Goal: Contribute content: Contribute content

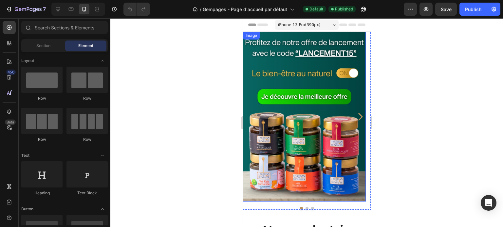
click at [359, 115] on icon "Carousel Next Arrow" at bounding box center [359, 116] width 10 height 11
click at [358, 115] on icon "Carousel Next Arrow" at bounding box center [360, 117] width 4 height 8
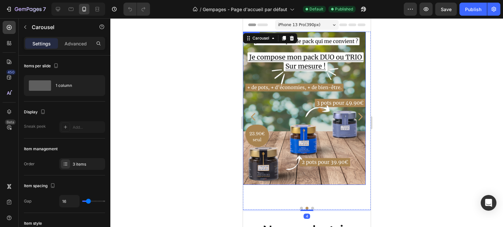
click at [297, 103] on img at bounding box center [304, 109] width 123 height 154
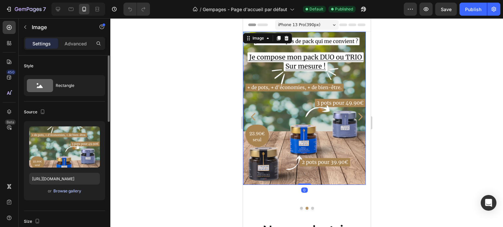
click at [68, 190] on div "Browse gallery" at bounding box center [67, 192] width 28 height 6
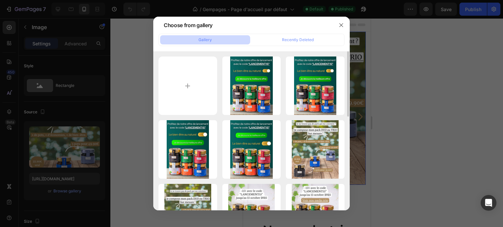
click at [175, 52] on div "Lancement de la marqu...6).jpg 1271.31 kb Lancement de la marqu...5).jpg 1271.0…" at bounding box center [251, 130] width 196 height 159
click at [177, 70] on input "file" at bounding box center [187, 86] width 59 height 59
type input "C:\fakepath\Lancement de la marque ! (12).jpg"
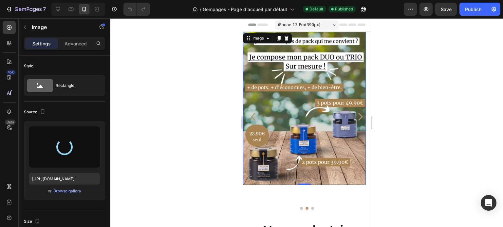
type input "[URL][DOMAIN_NAME]"
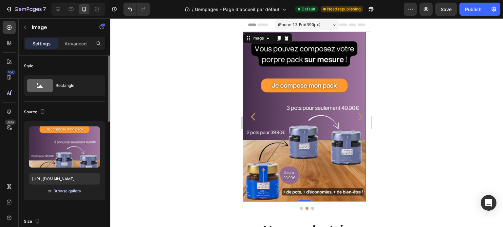
click at [74, 192] on div "Browse gallery" at bounding box center [67, 192] width 28 height 6
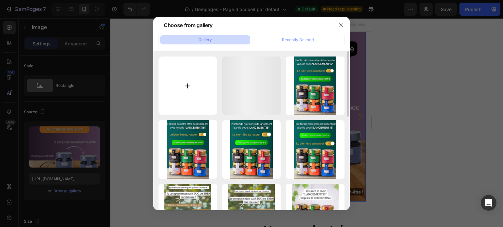
click at [195, 90] on input "file" at bounding box center [187, 86] width 59 height 59
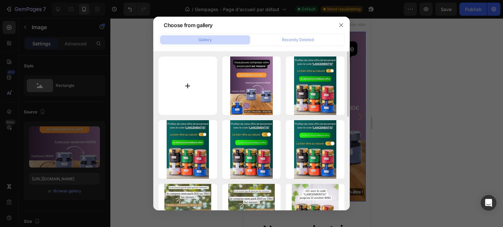
type input "C:\fakepath\Lancement de la marque ! (13).jpg"
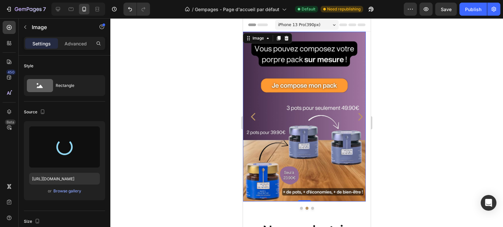
type input "[URL][DOMAIN_NAME]"
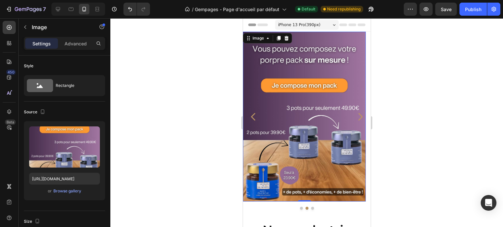
click at [258, 66] on img at bounding box center [304, 117] width 123 height 170
click at [72, 190] on div "Browse gallery" at bounding box center [67, 192] width 28 height 6
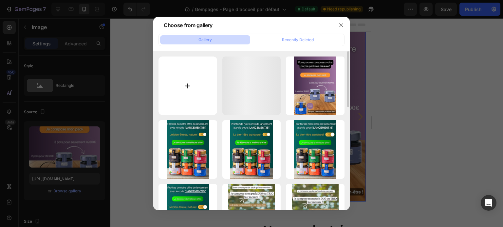
click at [185, 82] on input "file" at bounding box center [187, 86] width 59 height 59
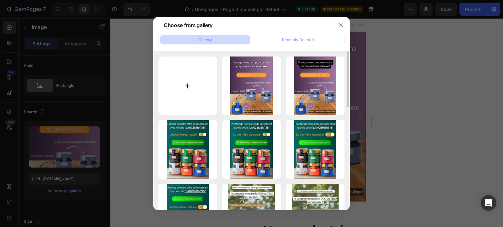
type input "C:\fakepath\Lancement de la marque ! (14).jpg"
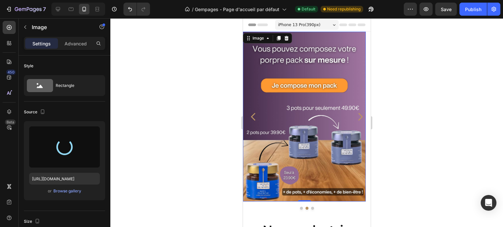
type input "[URL][DOMAIN_NAME]"
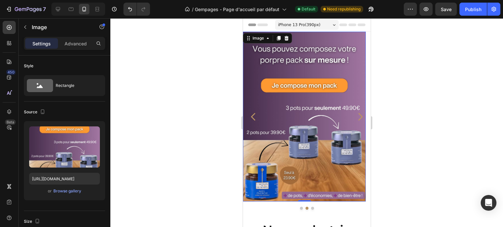
click at [258, 75] on img at bounding box center [304, 117] width 123 height 170
click at [77, 189] on div "Browse gallery" at bounding box center [67, 192] width 28 height 6
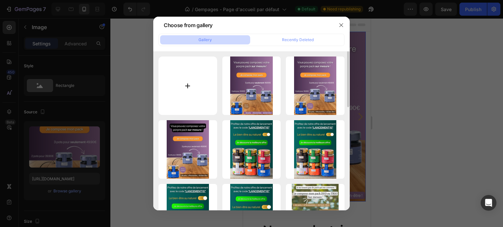
click at [195, 97] on input "file" at bounding box center [187, 86] width 59 height 59
type input "C:\fakepath\Lancement de la marque ! (15).jpg"
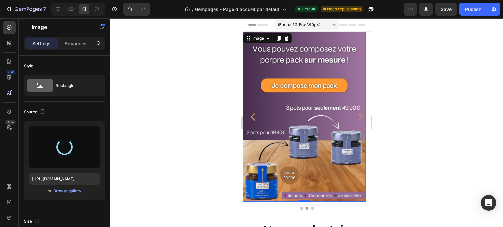
type input "[URL][DOMAIN_NAME]"
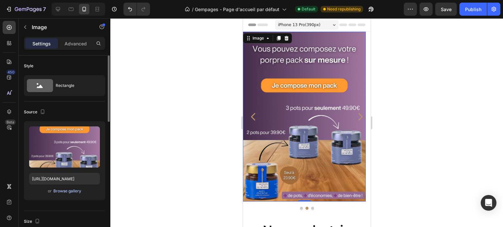
click at [78, 191] on div "Browse gallery" at bounding box center [67, 192] width 28 height 6
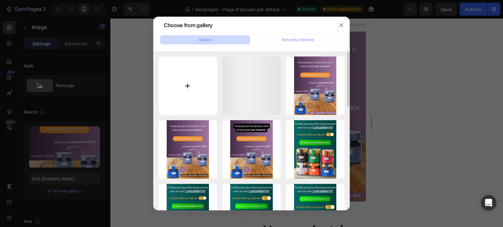
click at [177, 80] on input "file" at bounding box center [187, 86] width 59 height 59
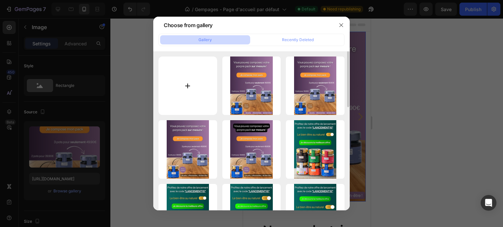
type input "C:\fakepath\Lancement de la marque ! (16).jpg"
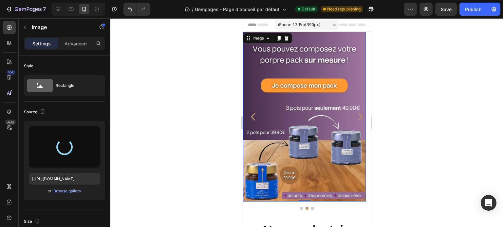
type input "[URL][DOMAIN_NAME]"
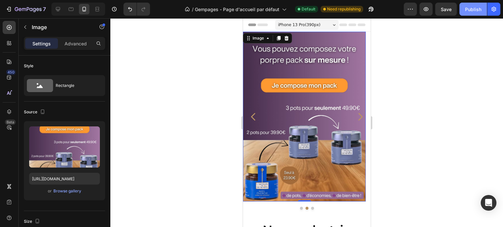
click at [473, 15] on button "Publish" at bounding box center [472, 9] width 27 height 13
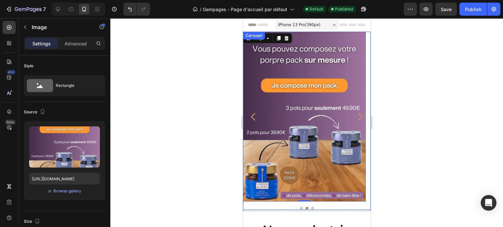
click at [354, 118] on icon "Carousel Next Arrow" at bounding box center [359, 116] width 10 height 11
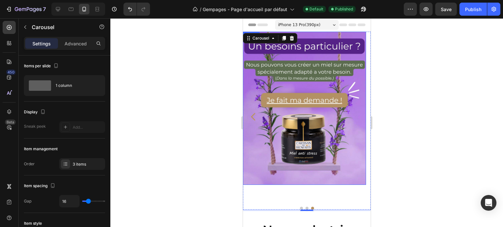
click at [253, 115] on icon "Carousel Back Arrow" at bounding box center [252, 117] width 4 height 8
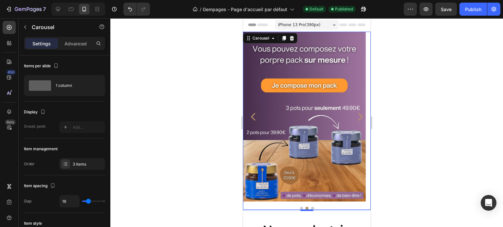
click at [253, 115] on icon "Carousel Back Arrow" at bounding box center [252, 117] width 4 height 8
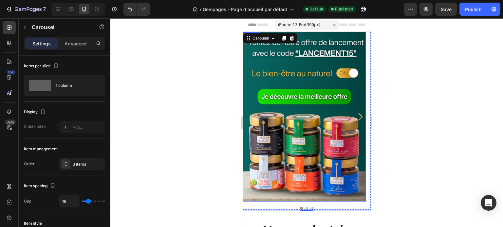
click at [287, 120] on img at bounding box center [304, 117] width 123 height 170
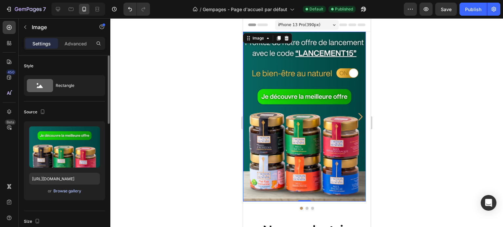
click at [78, 192] on div "Browse gallery" at bounding box center [67, 192] width 28 height 6
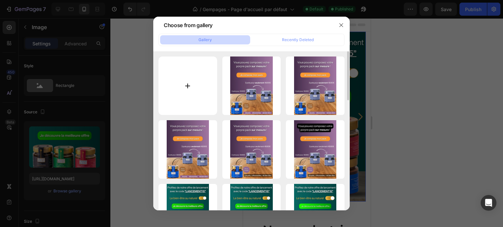
click at [182, 89] on input "file" at bounding box center [187, 86] width 59 height 59
type input "C:\fakepath\Lancement de la marque ! (17).jpg"
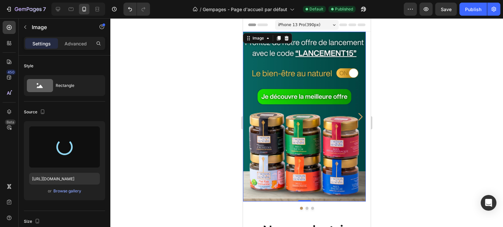
type input "[URL][DOMAIN_NAME]"
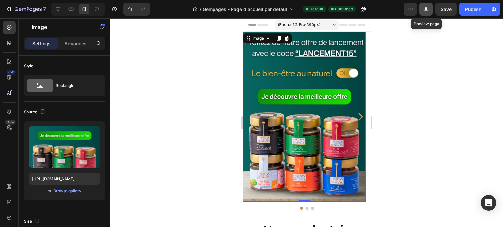
click at [428, 9] on icon "button" at bounding box center [426, 9] width 7 height 7
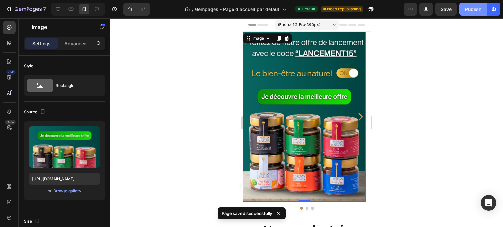
click at [471, 7] on div "Publish" at bounding box center [473, 9] width 16 height 7
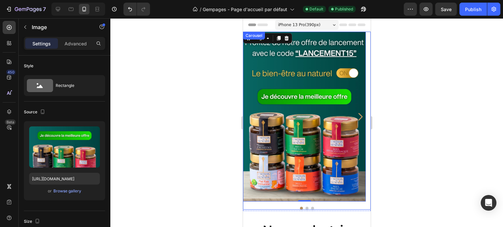
click at [357, 116] on icon "Carousel Next Arrow" at bounding box center [359, 116] width 10 height 11
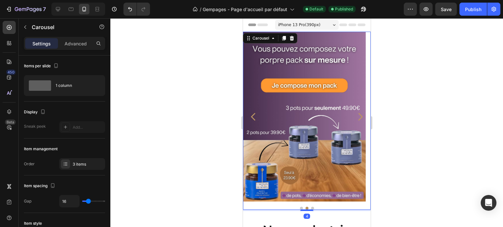
click at [354, 117] on icon "Carousel Next Arrow" at bounding box center [359, 116] width 10 height 11
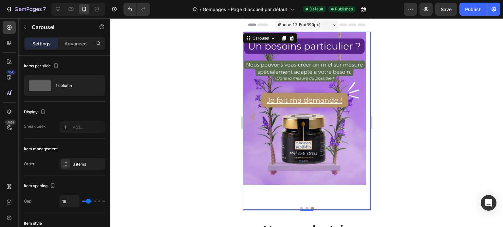
click at [254, 114] on icon "Carousel Back Arrow" at bounding box center [252, 117] width 4 height 8
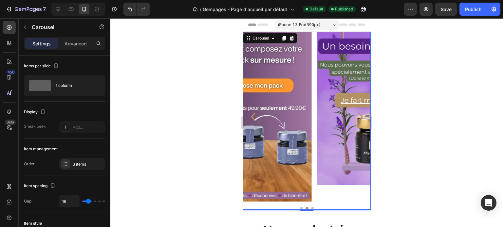
click at [254, 114] on icon "Carousel Back Arrow" at bounding box center [252, 117] width 4 height 8
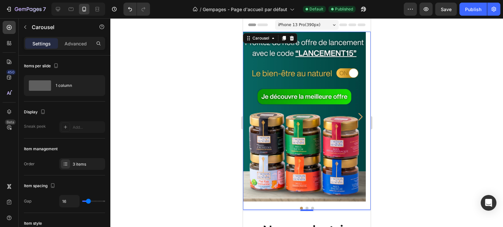
click at [354, 118] on icon "Carousel Next Arrow" at bounding box center [359, 116] width 10 height 11
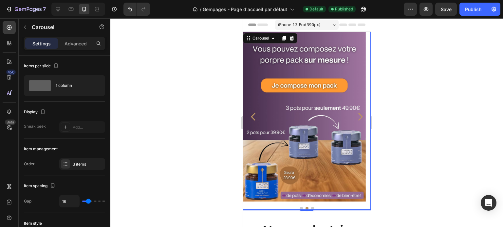
click at [354, 118] on icon "Carousel Next Arrow" at bounding box center [359, 116] width 10 height 11
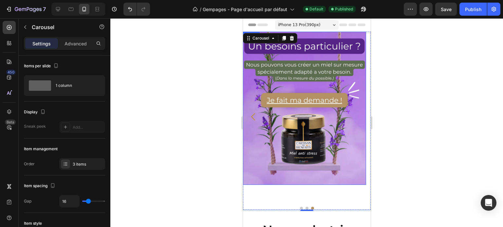
click at [329, 115] on img at bounding box center [304, 109] width 123 height 154
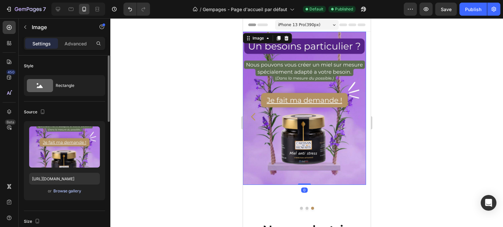
click at [64, 190] on div "Browse gallery" at bounding box center [67, 192] width 28 height 6
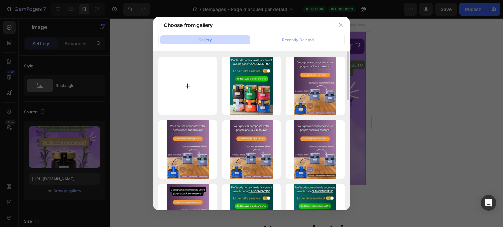
click at [191, 104] on input "file" at bounding box center [187, 86] width 59 height 59
type input "C:\fakepath\Lancement de la marque ! (20).jpg"
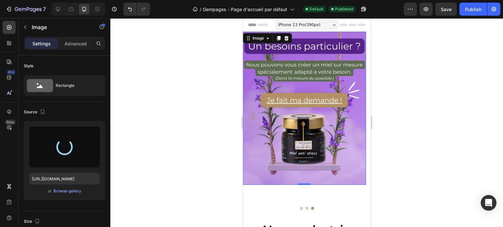
type input "[URL][DOMAIN_NAME]"
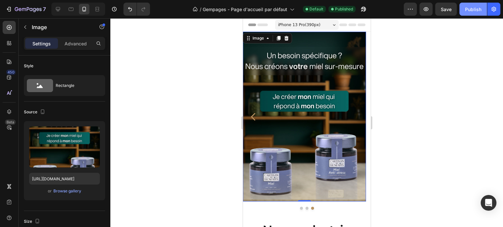
click at [474, 10] on div "Publish" at bounding box center [473, 9] width 16 height 7
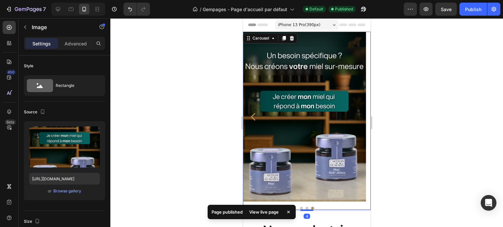
click at [253, 118] on icon "Carousel Back Arrow" at bounding box center [253, 116] width 10 height 11
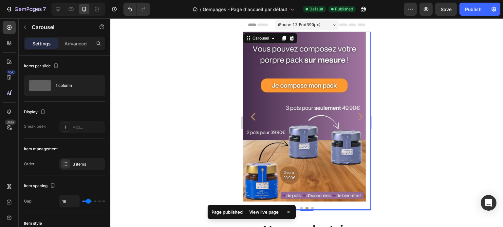
click at [253, 118] on icon "Carousel Back Arrow" at bounding box center [253, 116] width 10 height 11
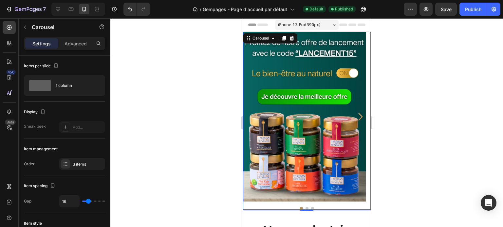
click at [355, 118] on icon "Carousel Next Arrow" at bounding box center [359, 116] width 10 height 11
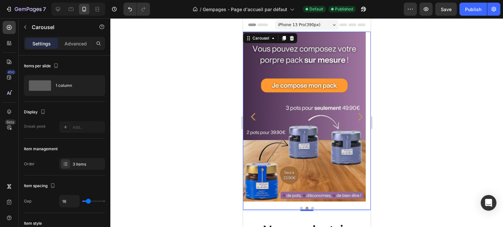
click at [253, 116] on icon "Carousel Back Arrow" at bounding box center [253, 116] width 10 height 11
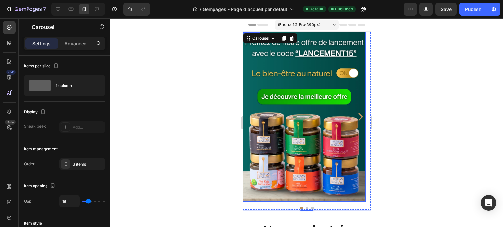
click at [266, 83] on img at bounding box center [304, 117] width 123 height 170
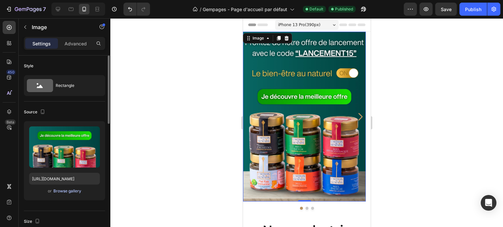
click at [59, 190] on div "Browse gallery" at bounding box center [67, 192] width 28 height 6
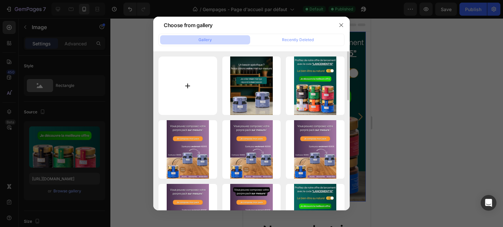
click at [170, 95] on input "file" at bounding box center [187, 86] width 59 height 59
type input "C:\fakepath\Lancement de la marque ! (21).jpg"
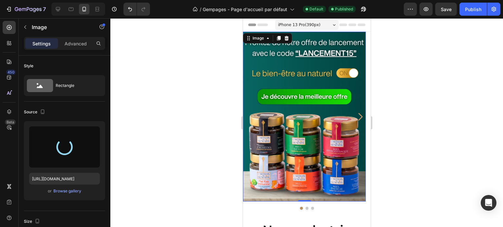
type input "[URL][DOMAIN_NAME]"
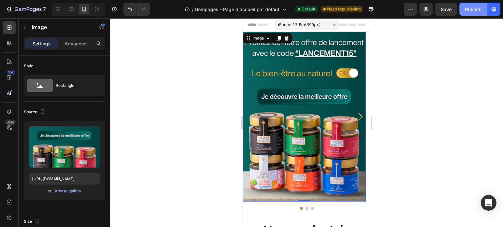
click at [478, 10] on div "Publish" at bounding box center [473, 9] width 16 height 7
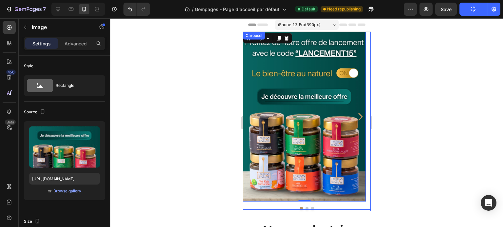
click at [356, 119] on icon "Carousel Next Arrow" at bounding box center [359, 116] width 10 height 11
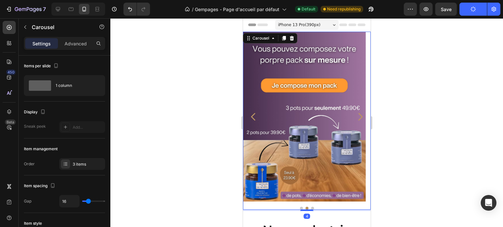
click at [356, 119] on icon "Carousel Next Arrow" at bounding box center [359, 116] width 10 height 11
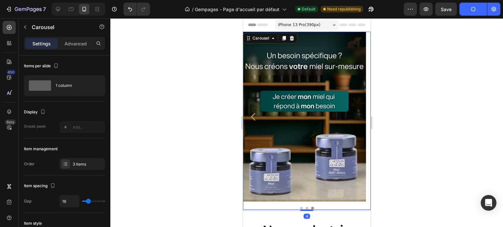
click at [250, 118] on icon "Carousel Back Arrow" at bounding box center [253, 116] width 10 height 11
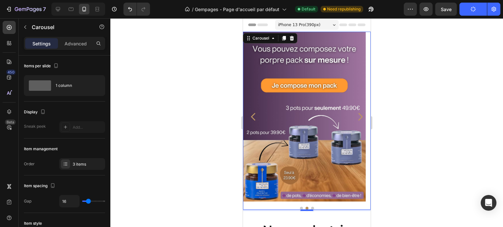
click at [250, 118] on icon "Carousel Back Arrow" at bounding box center [253, 116] width 10 height 11
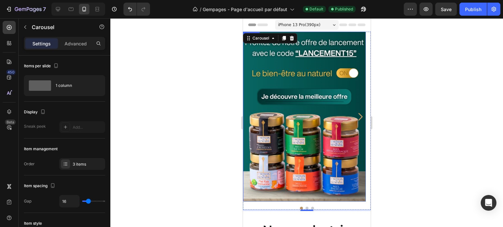
click at [258, 97] on img at bounding box center [304, 117] width 123 height 170
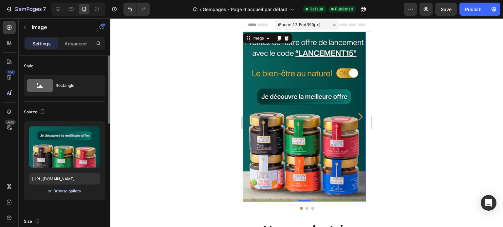
click at [58, 189] on div "Browse gallery" at bounding box center [67, 192] width 28 height 6
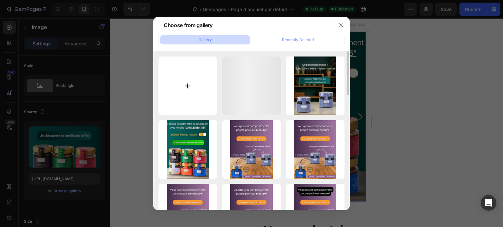
click at [174, 81] on input "file" at bounding box center [187, 86] width 59 height 59
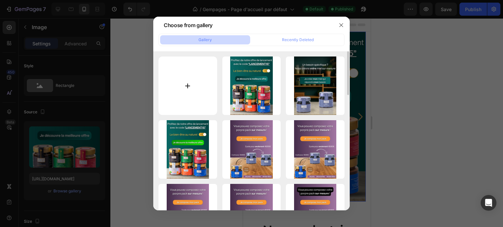
type input "C:\fakepath\Lancement de la marque ! (22).jpg"
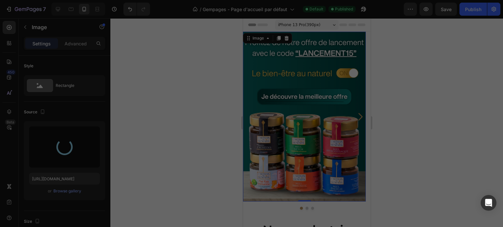
click at [208, 48] on div "Gallery Recently Deleted Lancement de la marqu...1).jpg 1259.27 kb Lancement de…" at bounding box center [251, 122] width 196 height 177
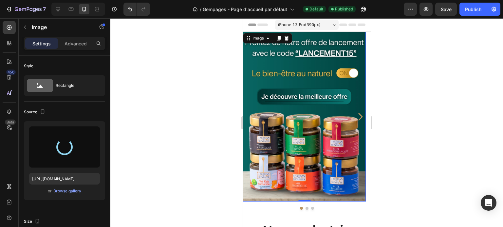
type input "[URL][DOMAIN_NAME]"
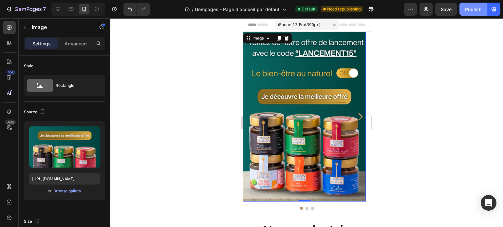
click at [470, 12] on div "Publish" at bounding box center [473, 9] width 16 height 7
click at [354, 118] on icon "Carousel Next Arrow" at bounding box center [359, 116] width 10 height 11
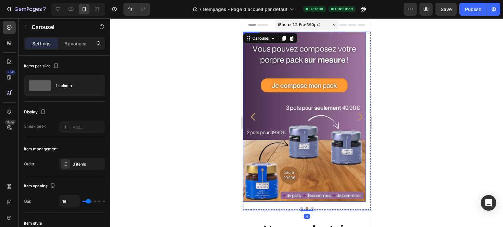
click at [292, 102] on img at bounding box center [304, 117] width 123 height 170
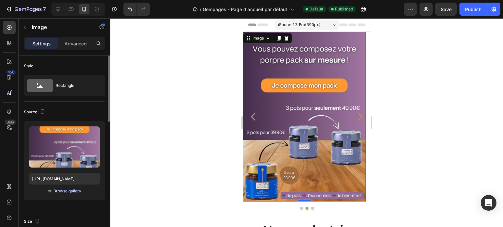
click at [57, 191] on div "Browse gallery" at bounding box center [67, 192] width 28 height 6
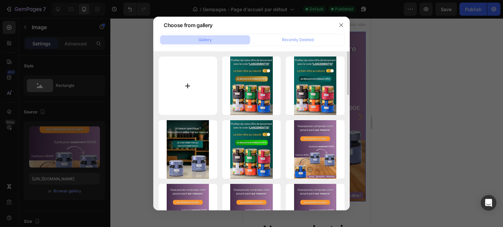
click at [196, 75] on input "file" at bounding box center [187, 86] width 59 height 59
type input "C:\fakepath\Lancement de la marque ! (25).jpg"
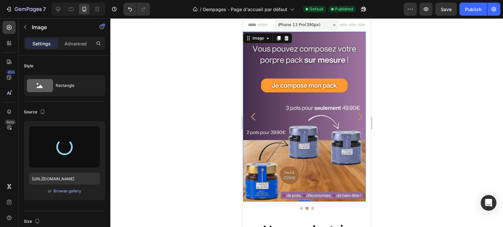
type input "[URL][DOMAIN_NAME]"
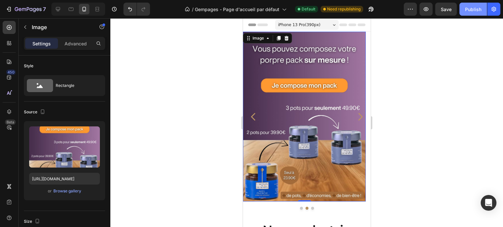
click at [467, 8] on div "Publish" at bounding box center [473, 9] width 16 height 7
drag, startPoint x: 261, startPoint y: 100, endPoint x: 257, endPoint y: 99, distance: 3.6
click at [261, 99] on img at bounding box center [304, 117] width 123 height 170
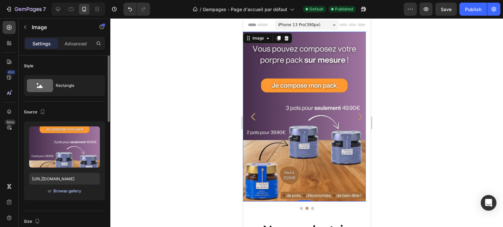
click at [64, 191] on div "Browse gallery" at bounding box center [67, 192] width 28 height 6
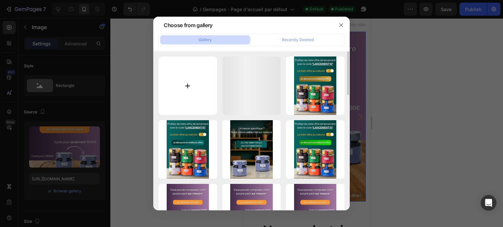
click at [211, 89] on input "file" at bounding box center [187, 86] width 59 height 59
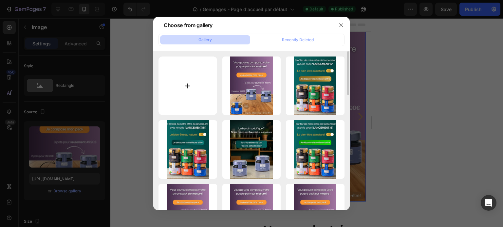
type input "C:\fakepath\Lancement de la marque ! (26).jpg"
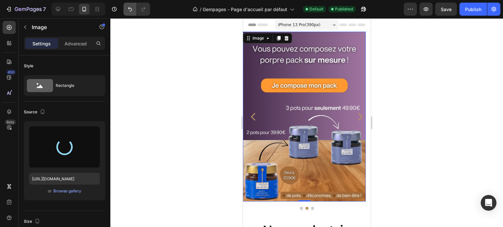
type input "[URL][DOMAIN_NAME]"
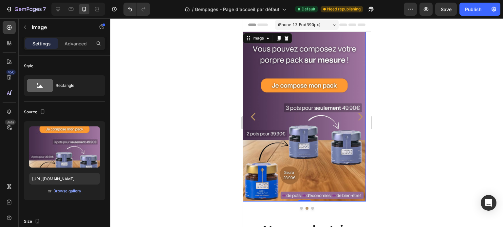
click at [263, 84] on img at bounding box center [304, 117] width 123 height 170
click at [60, 198] on div "Upload Image [URL][DOMAIN_NAME] or Browse gallery" at bounding box center [64, 160] width 81 height 79
click at [64, 190] on div "Browse gallery" at bounding box center [67, 192] width 28 height 6
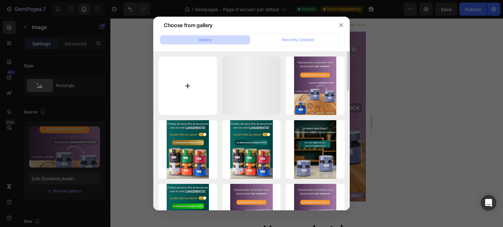
click at [190, 84] on input "file" at bounding box center [187, 86] width 59 height 59
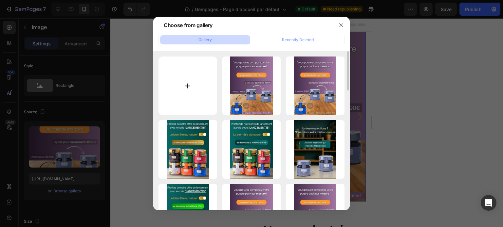
type input "C:\fakepath\Lancement de la marque ! (27).jpg"
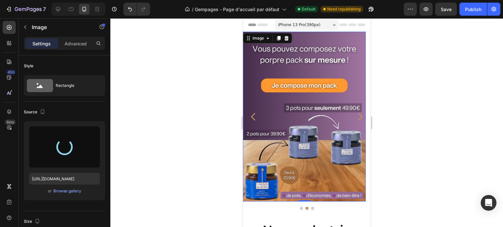
type input "[URL][DOMAIN_NAME]"
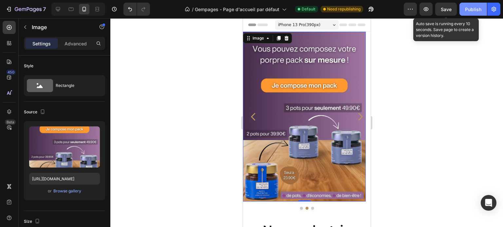
click at [465, 7] on div "Publish" at bounding box center [473, 9] width 16 height 7
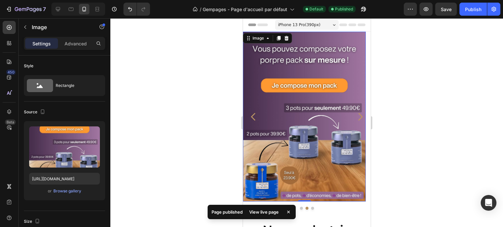
click at [312, 87] on img at bounding box center [304, 117] width 123 height 170
click at [184, 87] on div at bounding box center [306, 122] width 392 height 209
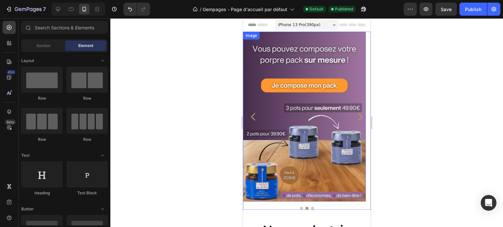
drag, startPoint x: 472, startPoint y: 64, endPoint x: 276, endPoint y: 79, distance: 196.6
click at [276, 79] on img at bounding box center [304, 117] width 123 height 170
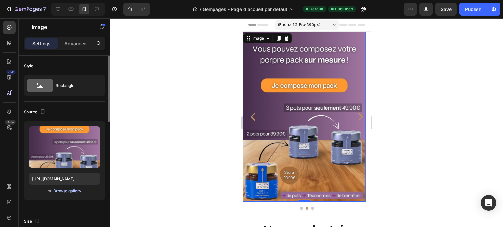
click at [62, 191] on div "Browse gallery" at bounding box center [67, 192] width 28 height 6
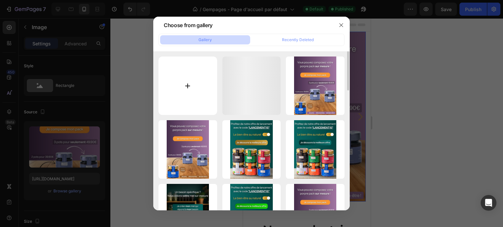
click at [198, 81] on input "file" at bounding box center [187, 86] width 59 height 59
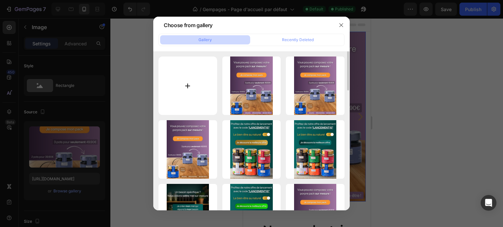
type input "C:\fakepath\Lancement de la marque ! (28).jpg"
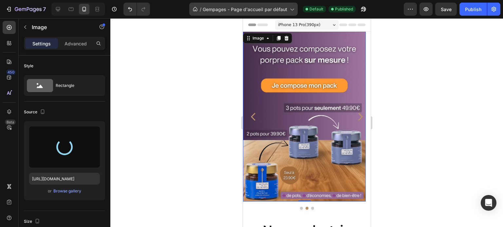
type input "[URL][DOMAIN_NAME]"
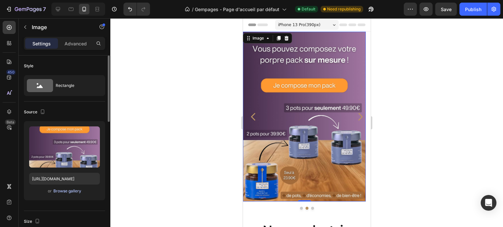
click at [76, 193] on div "Browse gallery" at bounding box center [67, 192] width 28 height 6
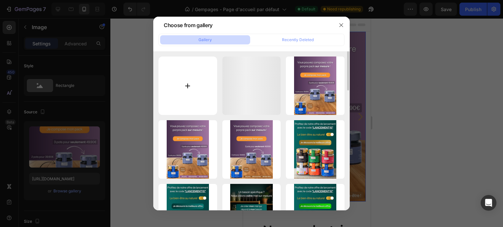
click at [181, 72] on input "file" at bounding box center [187, 86] width 59 height 59
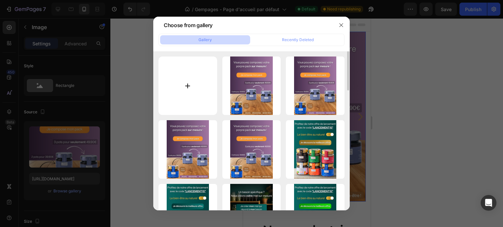
type input "C:\fakepath\Lancement de la marque ! (29).jpg"
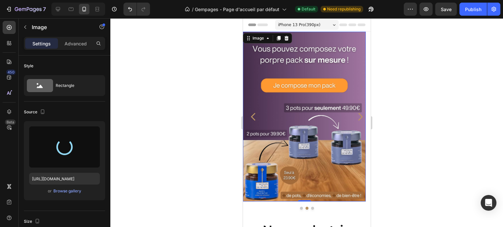
type input "[URL][DOMAIN_NAME]"
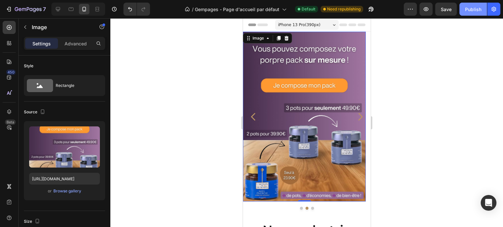
click at [470, 10] on div "Publish" at bounding box center [473, 9] width 16 height 7
click at [257, 85] on img at bounding box center [304, 117] width 123 height 170
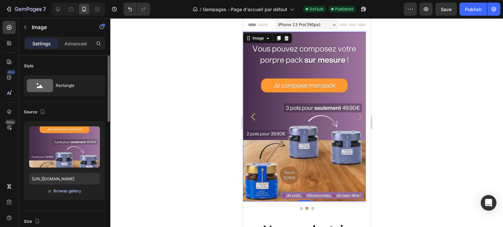
click at [72, 193] on div "Browse gallery" at bounding box center [67, 192] width 28 height 6
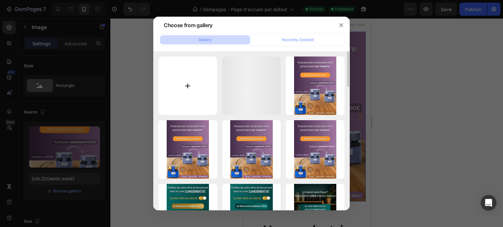
click at [197, 77] on input "file" at bounding box center [187, 86] width 59 height 59
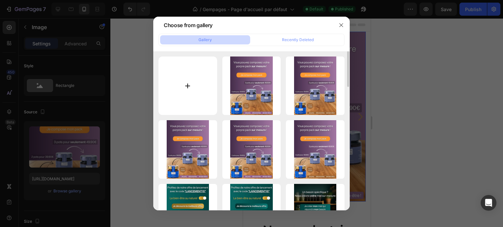
type input "C:\fakepath\Lancement de la marque ! (30).jpg"
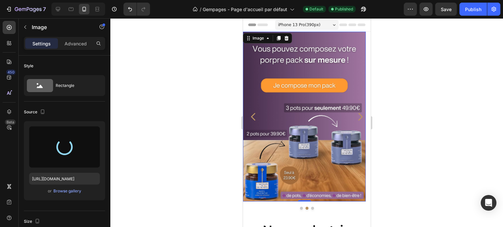
type input "[URL][DOMAIN_NAME]"
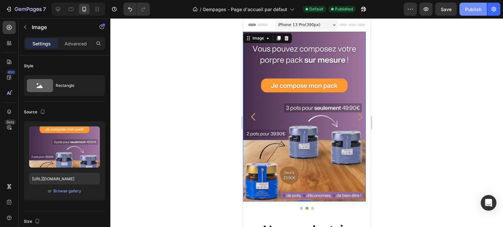
click at [469, 8] on div "Publish" at bounding box center [473, 9] width 16 height 7
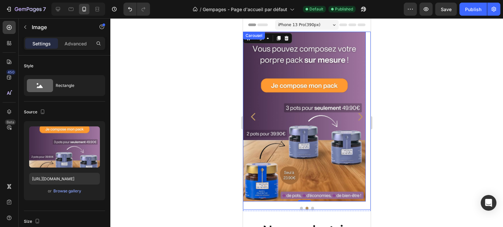
click at [258, 118] on img at bounding box center [304, 117] width 123 height 170
click at [254, 118] on icon "Carousel Back Arrow" at bounding box center [253, 116] width 10 height 11
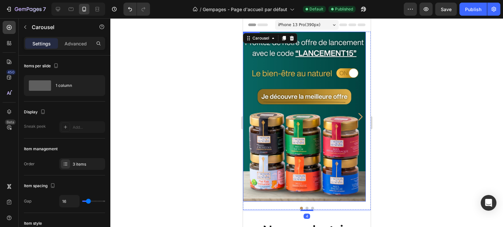
click at [273, 113] on img at bounding box center [304, 117] width 123 height 170
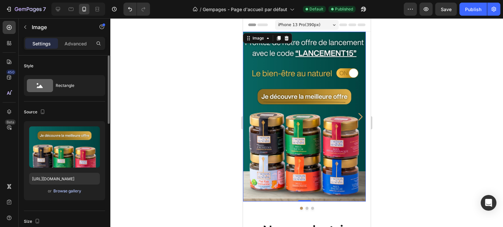
click at [57, 194] on button "Browse gallery" at bounding box center [67, 191] width 28 height 7
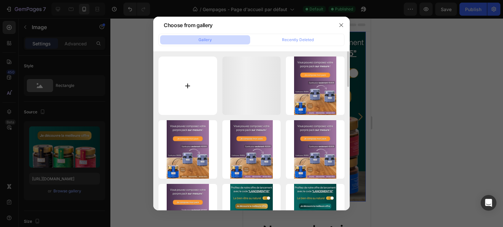
click at [200, 75] on input "file" at bounding box center [187, 86] width 59 height 59
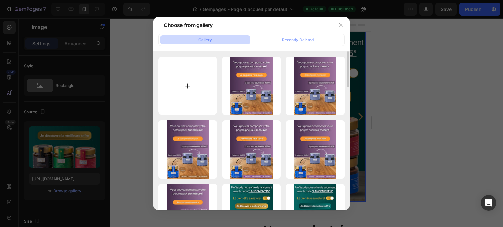
type input "C:\fakepath\Lancement de la marque ! (33).jpg"
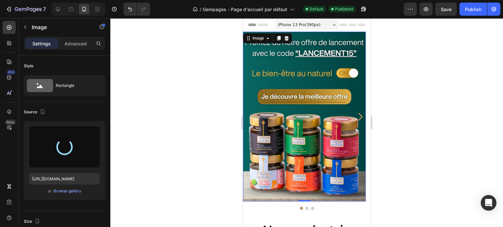
type input "[URL][DOMAIN_NAME]"
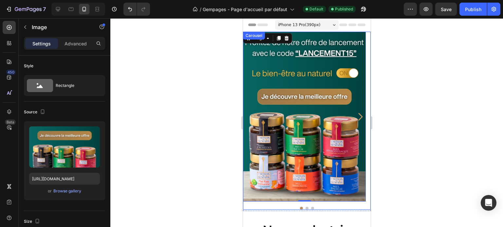
click at [354, 116] on icon "Carousel Next Arrow" at bounding box center [359, 116] width 10 height 11
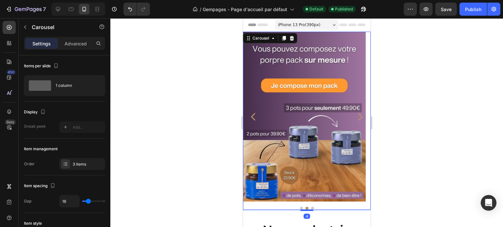
click at [250, 116] on icon "Carousel Back Arrow" at bounding box center [253, 116] width 10 height 11
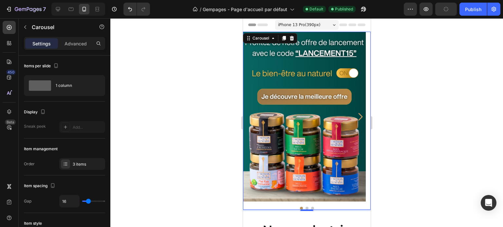
click at [354, 115] on icon "Carousel Next Arrow" at bounding box center [359, 116] width 10 height 11
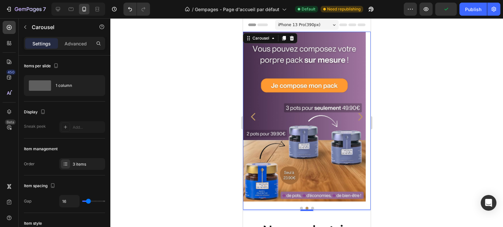
click at [354, 115] on icon "Carousel Next Arrow" at bounding box center [359, 116] width 10 height 11
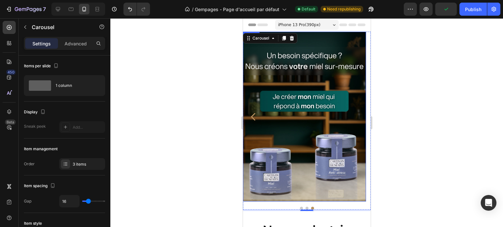
click at [255, 115] on icon "Carousel Back Arrow" at bounding box center [253, 116] width 10 height 11
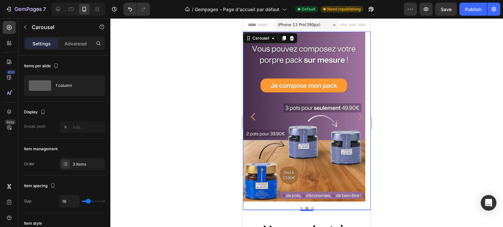
click at [254, 115] on icon "Carousel Back Arrow" at bounding box center [253, 116] width 10 height 11
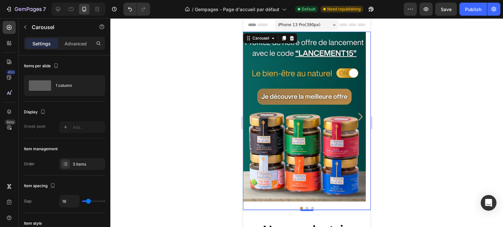
click at [354, 118] on icon "Carousel Next Arrow" at bounding box center [359, 116] width 10 height 11
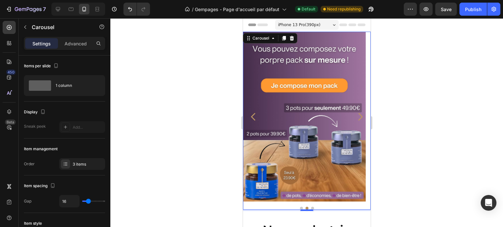
click at [354, 118] on icon "Carousel Next Arrow" at bounding box center [359, 116] width 10 height 11
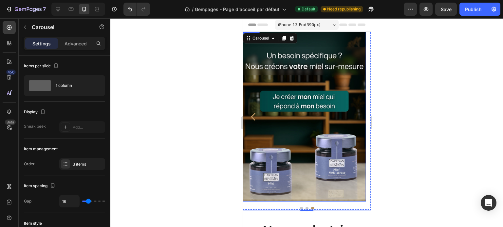
click at [358, 92] on img at bounding box center [304, 117] width 123 height 170
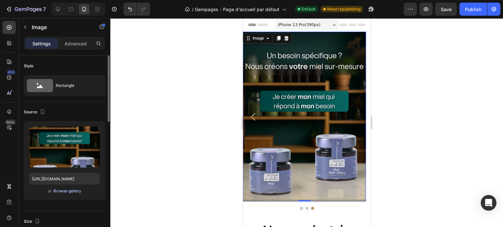
click at [64, 191] on div "Browse gallery" at bounding box center [67, 192] width 28 height 6
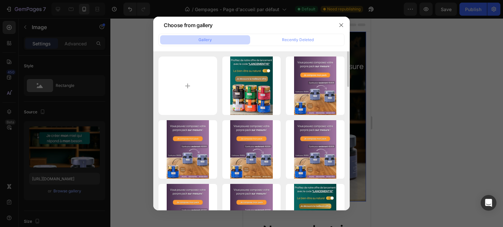
click at [166, 108] on input "file" at bounding box center [187, 86] width 59 height 59
type input "C:\fakepath\Lancement de la marque ! (34).jpg"
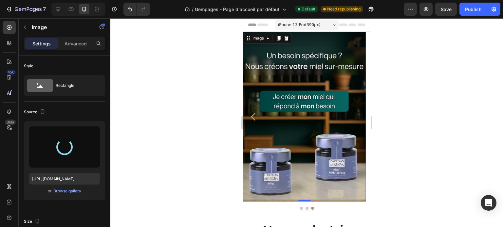
type input "[URL][DOMAIN_NAME]"
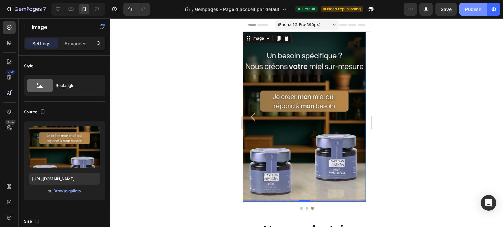
click at [475, 13] on button "Publish" at bounding box center [472, 9] width 27 height 13
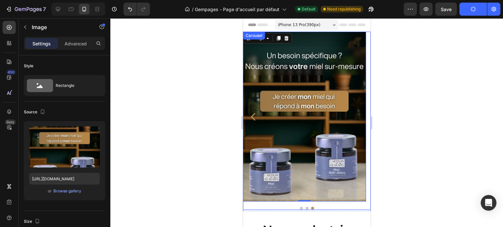
click at [253, 116] on icon "Carousel Back Arrow" at bounding box center [253, 116] width 10 height 11
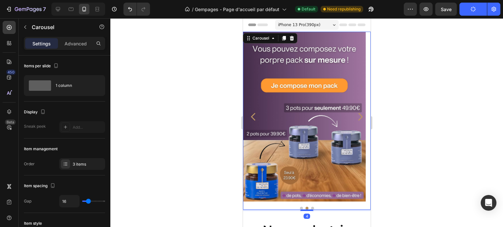
click at [253, 116] on icon "Carousel Back Arrow" at bounding box center [253, 116] width 10 height 11
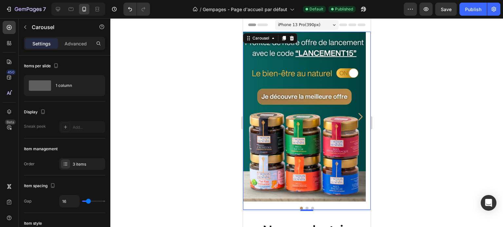
click at [355, 114] on icon "Carousel Next Arrow" at bounding box center [359, 116] width 10 height 11
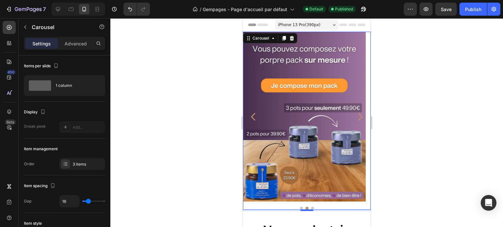
click at [355, 114] on icon "Carousel Next Arrow" at bounding box center [359, 116] width 10 height 11
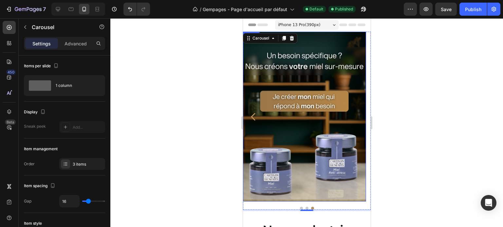
click at [344, 128] on img at bounding box center [304, 117] width 123 height 170
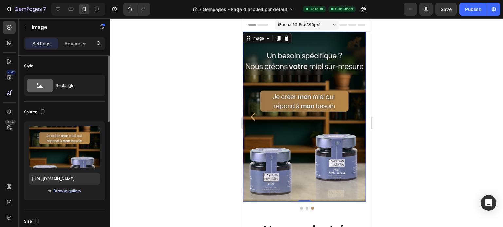
click at [63, 189] on div "Browse gallery" at bounding box center [67, 192] width 28 height 6
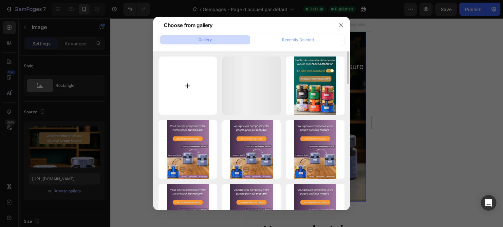
click at [176, 103] on input "file" at bounding box center [187, 86] width 59 height 59
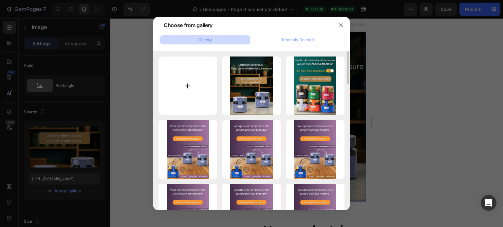
type input "C:\fakepath\Lancement de la marque ! (35).jpg"
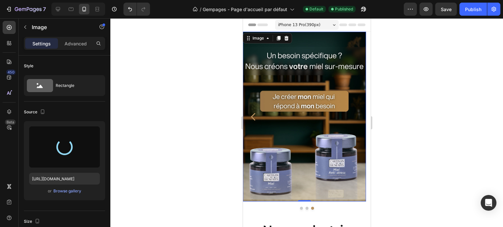
type input "[URL][DOMAIN_NAME]"
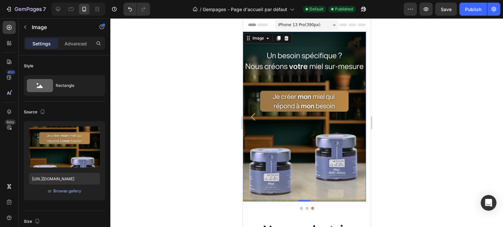
click at [252, 111] on img at bounding box center [304, 117] width 123 height 170
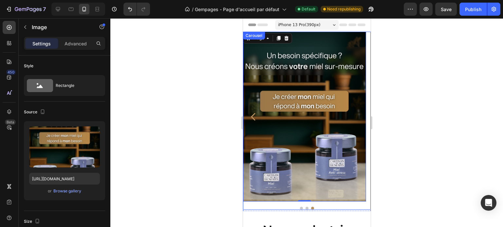
click at [251, 117] on icon "Carousel Back Arrow" at bounding box center [252, 117] width 4 height 8
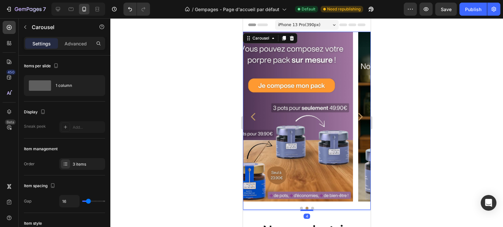
click at [251, 117] on icon "Carousel Back Arrow" at bounding box center [252, 117] width 4 height 8
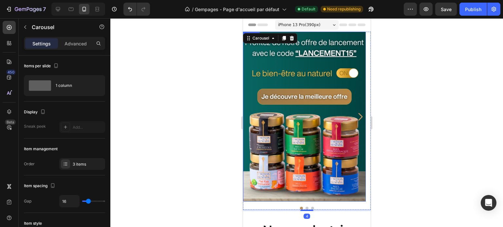
click at [263, 85] on img at bounding box center [304, 117] width 123 height 170
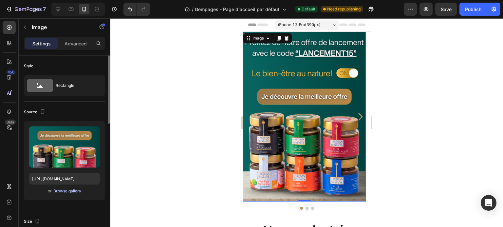
click at [69, 192] on div "Browse gallery" at bounding box center [67, 192] width 28 height 6
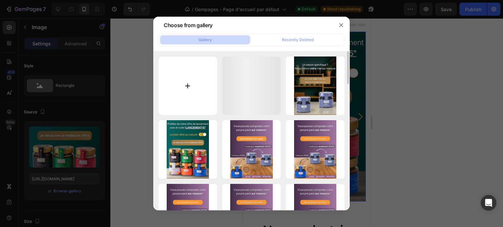
click at [184, 80] on input "file" at bounding box center [187, 86] width 59 height 59
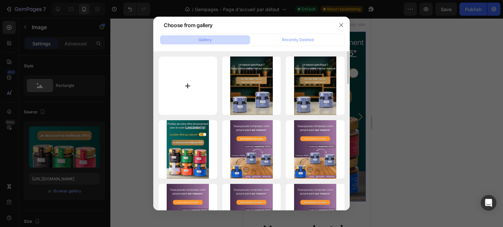
type input "C:\fakepath\Lancement de la marque ! (36).jpg"
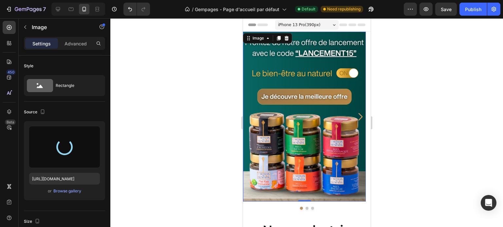
type input "[URL][DOMAIN_NAME]"
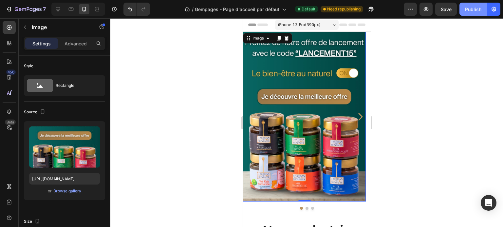
click at [479, 6] on div "Publish" at bounding box center [473, 9] width 16 height 7
click at [283, 96] on img at bounding box center [304, 117] width 123 height 170
drag, startPoint x: 313, startPoint y: 98, endPoint x: 307, endPoint y: 100, distance: 6.1
click at [313, 98] on img at bounding box center [304, 117] width 123 height 170
click at [359, 118] on icon "Carousel Next Arrow" at bounding box center [359, 116] width 10 height 11
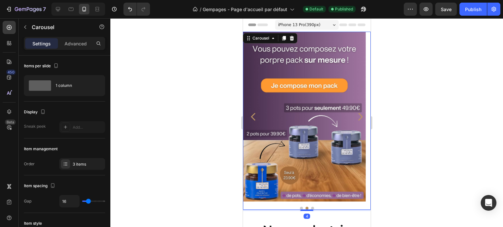
click at [254, 118] on icon "Carousel Back Arrow" at bounding box center [253, 116] width 10 height 11
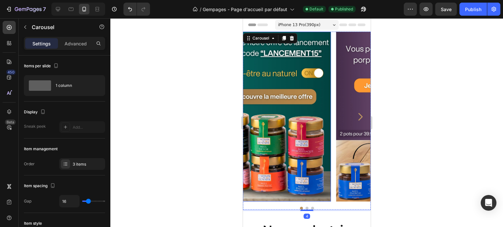
click at [278, 117] on img at bounding box center [269, 117] width 123 height 170
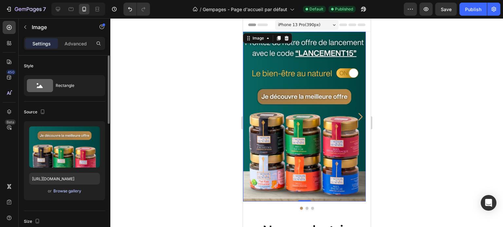
click at [75, 190] on div "Browse gallery" at bounding box center [67, 192] width 28 height 6
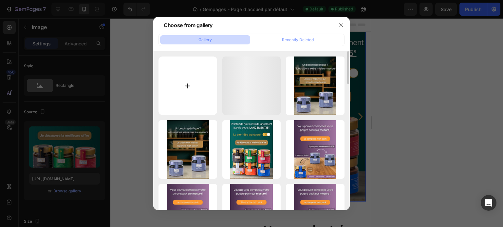
click at [175, 84] on input "file" at bounding box center [187, 86] width 59 height 59
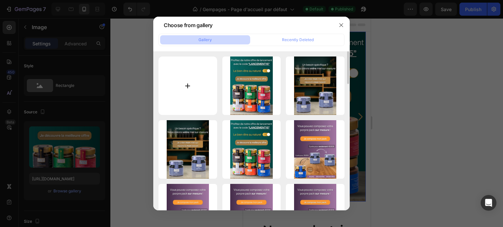
type input "C:\fakepath\Lancement de la marque ! (40).jpg"
click at [106, 49] on div at bounding box center [251, 113] width 503 height 227
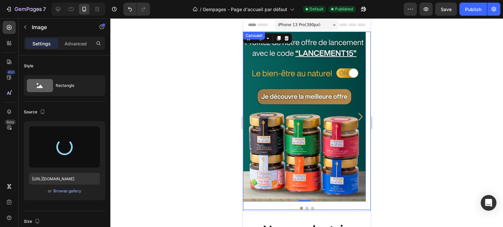
type input "[URL][DOMAIN_NAME]"
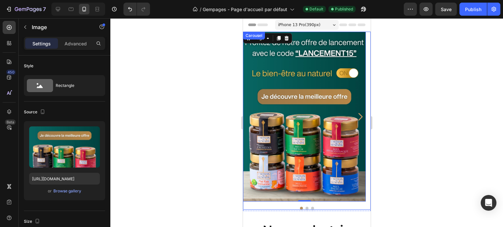
click at [354, 113] on icon "Carousel Next Arrow" at bounding box center [359, 116] width 10 height 11
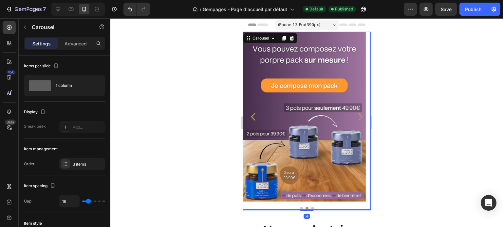
click at [229, 114] on div at bounding box center [306, 122] width 392 height 209
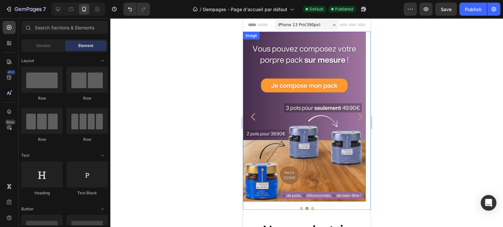
click at [256, 106] on img at bounding box center [304, 117] width 123 height 170
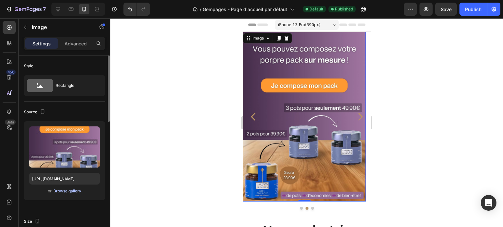
click at [72, 193] on div "Browse gallery" at bounding box center [67, 192] width 28 height 6
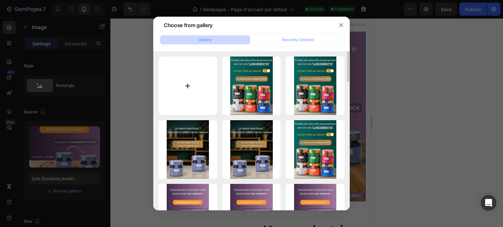
click at [172, 80] on input "file" at bounding box center [187, 86] width 59 height 59
click at [164, 96] on input "file" at bounding box center [187, 86] width 59 height 59
click at [426, 85] on div at bounding box center [251, 113] width 503 height 227
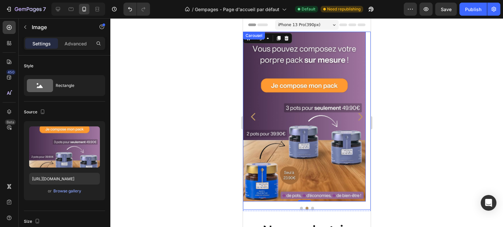
click at [358, 115] on icon "Carousel Next Arrow" at bounding box center [359, 116] width 10 height 11
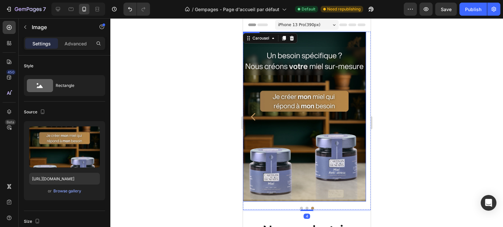
click at [309, 110] on img at bounding box center [304, 117] width 123 height 170
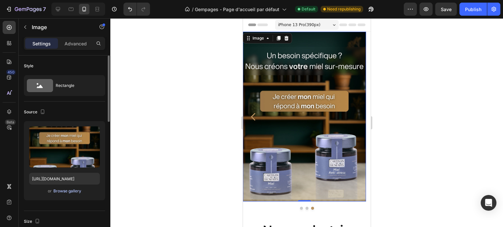
click at [61, 190] on div "Browse gallery" at bounding box center [67, 192] width 28 height 6
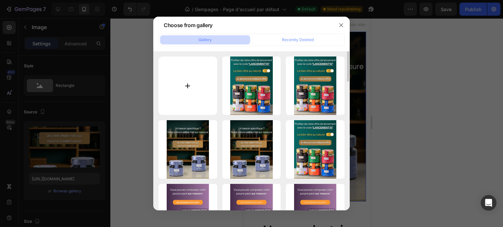
click at [162, 64] on input "file" at bounding box center [187, 86] width 59 height 59
type input "C:\fakepath\Lancement de la marque ! (38).jpg"
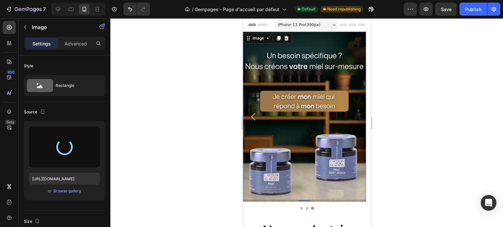
type input "[URL][DOMAIN_NAME]"
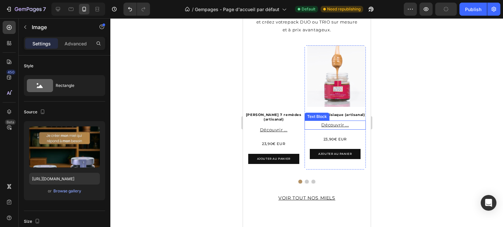
scroll to position [295, 0]
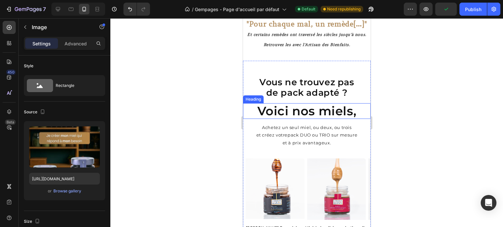
click at [306, 140] on p "et à prix avantageux." at bounding box center [306, 143] width 121 height 8
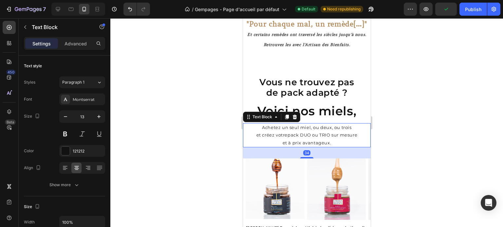
click at [302, 136] on span "pack DUO ou TRIO sur mesure" at bounding box center [322, 135] width 70 height 5
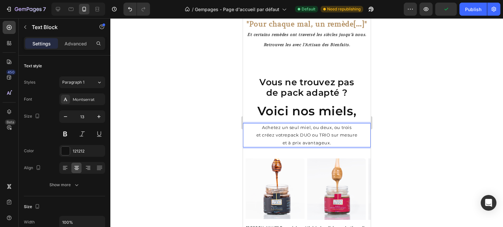
click at [299, 135] on span "pack DUO ou TRIO sur mesure" at bounding box center [322, 135] width 70 height 5
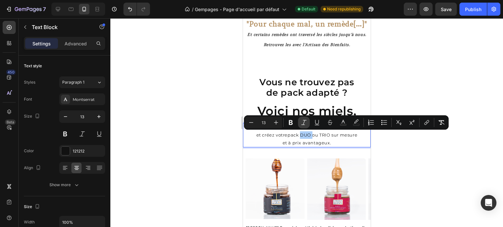
click at [295, 124] on button "Bold" at bounding box center [291, 123] width 12 height 12
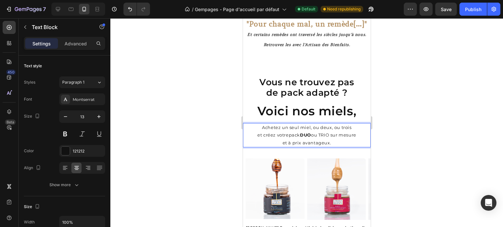
click at [321, 136] on span "pack DUO ou TRIO sur mesure" at bounding box center [321, 135] width 67 height 5
click at [322, 136] on span "pack DUO ou TRIO sur mesure" at bounding box center [321, 135] width 67 height 5
click at [322, 141] on span "et à prix avantageux." at bounding box center [306, 142] width 49 height 5
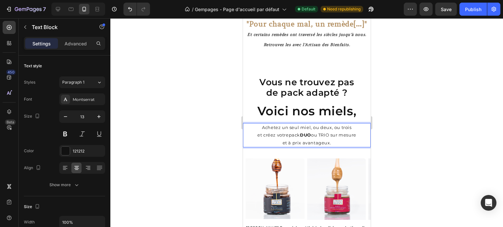
click at [322, 137] on span "pack DUO ou TRIO sur mesure" at bounding box center [321, 135] width 67 height 5
click at [321, 134] on span "pack DUO ou TRIO sur mesure" at bounding box center [321, 135] width 67 height 5
click at [337, 136] on span "pack DUO ou TRIO sur mesure" at bounding box center [321, 135] width 67 height 5
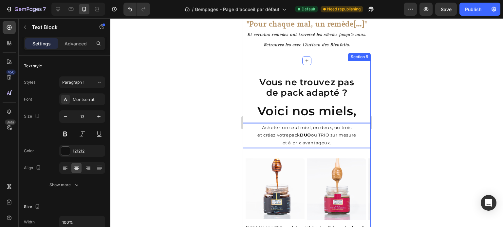
click at [412, 149] on div at bounding box center [306, 122] width 392 height 209
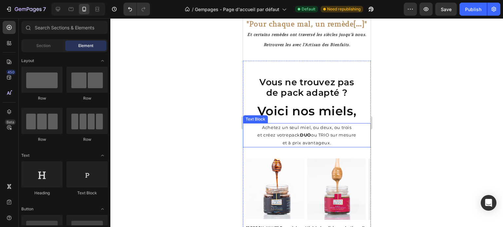
click at [322, 141] on span "et à prix avantageux." at bounding box center [306, 142] width 49 height 5
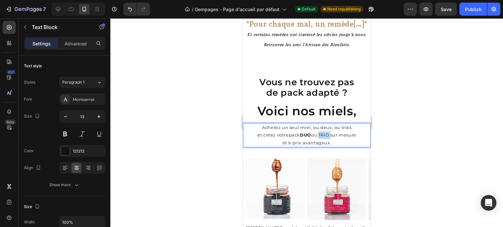
click at [323, 133] on span "pack DUO ou TRIO sur mesure" at bounding box center [321, 135] width 67 height 5
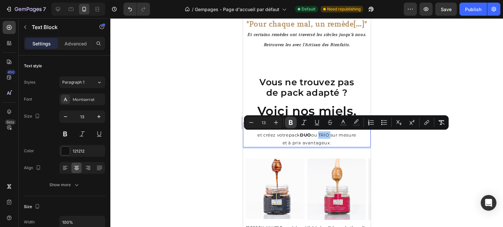
click at [288, 122] on icon "Editor contextual toolbar" at bounding box center [290, 122] width 7 height 7
click at [419, 83] on div at bounding box center [306, 122] width 392 height 209
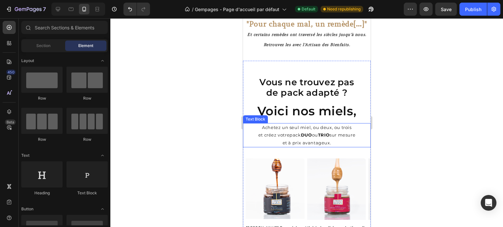
click at [264, 136] on p "et créez votre pack DUO ou TRIO sur mesure" at bounding box center [306, 136] width 121 height 8
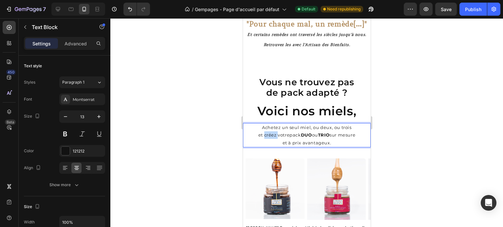
click at [263, 136] on p "et créez votre pack DUO ou TRIO sur mesure" at bounding box center [306, 136] width 121 height 8
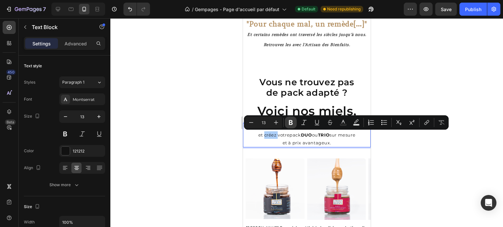
click at [294, 126] on button "Bold" at bounding box center [291, 123] width 12 height 12
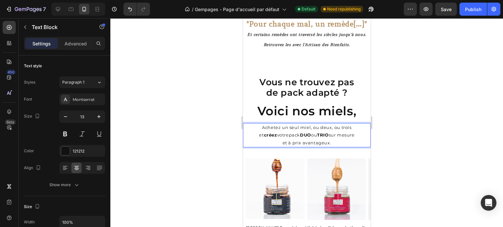
click at [427, 86] on div at bounding box center [306, 122] width 392 height 209
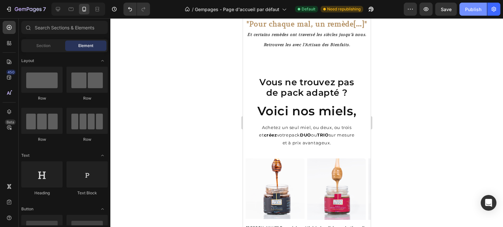
click at [477, 8] on div "Publish" at bounding box center [473, 9] width 16 height 7
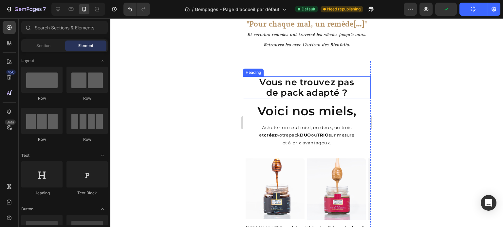
click at [345, 93] on h2 "Vous ne trouvez pas de pack adapté ?" at bounding box center [307, 88] width 128 height 23
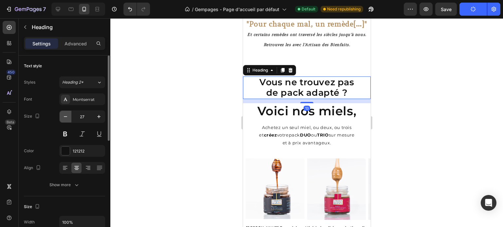
click at [65, 117] on icon "button" at bounding box center [65, 117] width 3 height 1
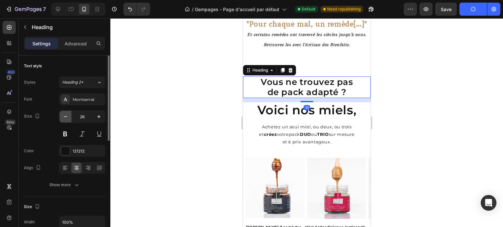
click at [65, 117] on icon "button" at bounding box center [65, 117] width 3 height 1
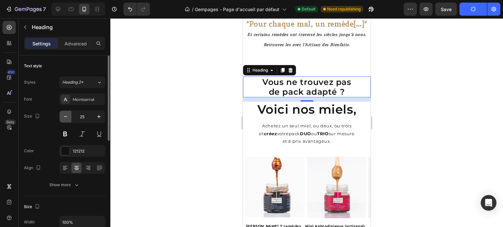
click at [65, 117] on icon "button" at bounding box center [65, 117] width 3 height 1
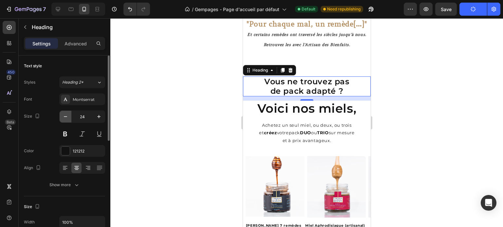
click at [65, 117] on icon "button" at bounding box center [65, 117] width 3 height 1
type input "23"
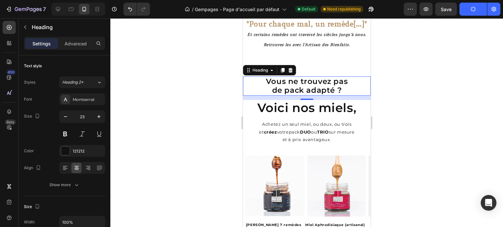
click at [154, 115] on div at bounding box center [306, 122] width 392 height 209
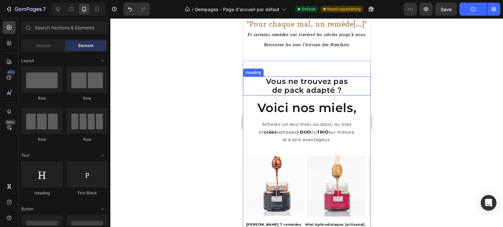
click at [304, 81] on h2 "Vous ne trouvez pas de pack adapté ?" at bounding box center [307, 86] width 128 height 19
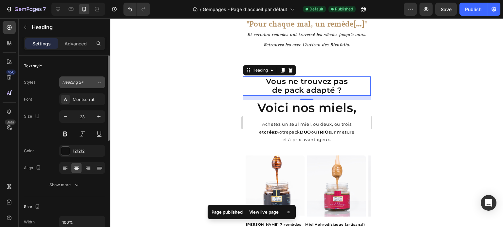
click at [95, 84] on div "Heading 2*" at bounding box center [79, 83] width 34 height 6
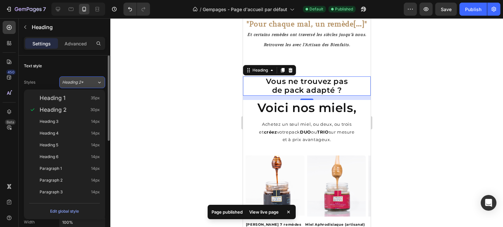
click at [95, 84] on div "Heading 2*" at bounding box center [79, 83] width 34 height 6
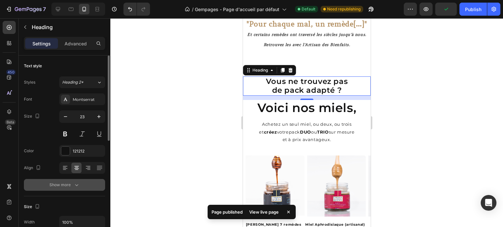
click at [73, 182] on icon "button" at bounding box center [76, 185] width 7 height 7
click at [85, 185] on div "Semi Bold" at bounding box center [78, 185] width 33 height 6
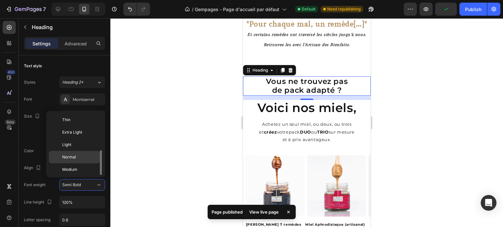
scroll to position [24, 0]
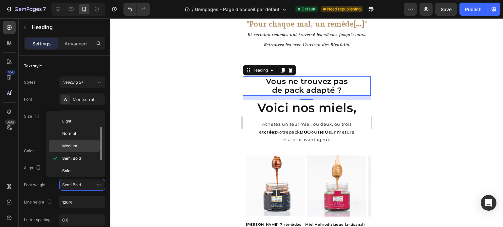
click at [80, 144] on p "Medium" at bounding box center [79, 146] width 35 height 6
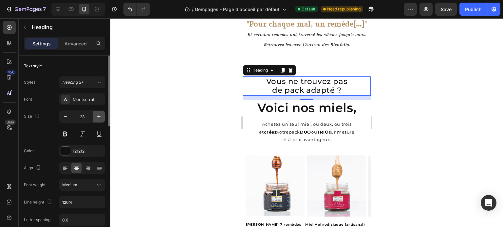
click at [98, 116] on icon "button" at bounding box center [99, 117] width 7 height 7
type input "25"
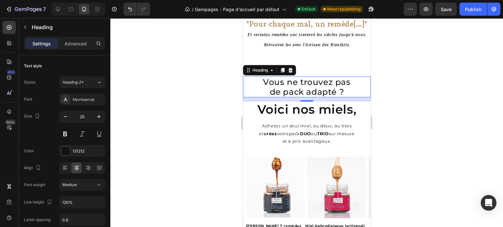
click at [160, 103] on div at bounding box center [306, 122] width 392 height 209
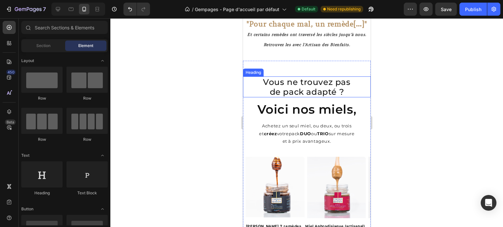
click at [270, 79] on h2 "Vous ne trouvez pas de pack adapté ?" at bounding box center [307, 87] width 128 height 21
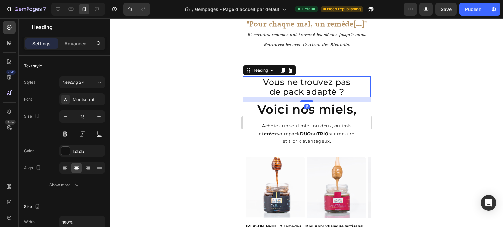
click at [175, 102] on div at bounding box center [306, 122] width 392 height 209
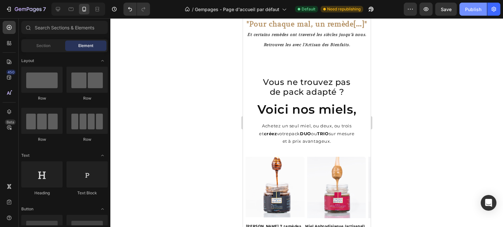
click at [480, 10] on div "Publish" at bounding box center [473, 9] width 16 height 7
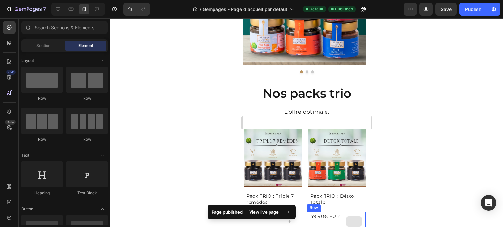
scroll to position [229, 0]
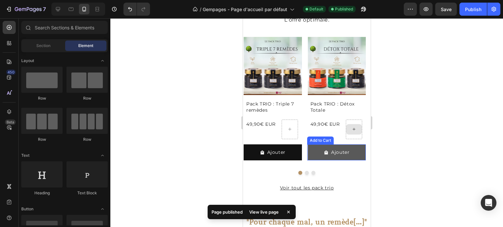
click at [301, 153] on button "Ajouter" at bounding box center [272, 153] width 58 height 16
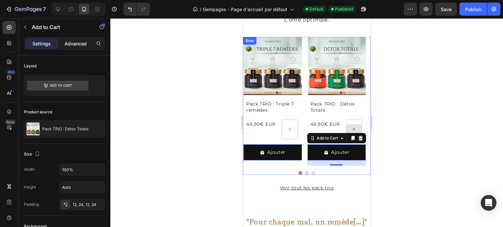
click at [71, 47] on p "Advanced" at bounding box center [75, 43] width 22 height 7
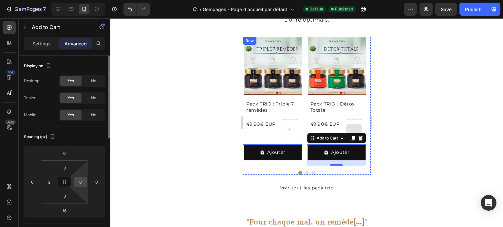
click at [85, 179] on div "0" at bounding box center [80, 182] width 13 height 10
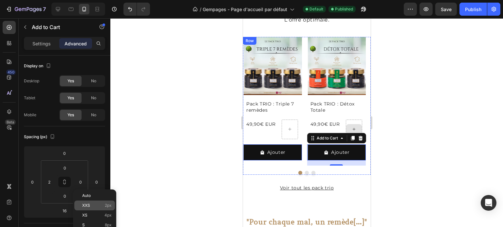
click at [90, 208] on div "XXS 2px" at bounding box center [94, 206] width 41 height 10
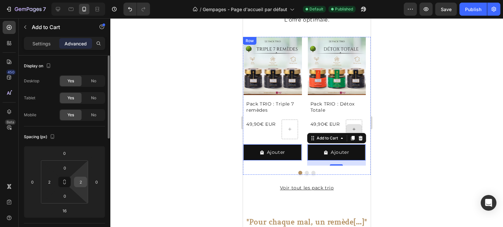
click at [84, 181] on input "2" at bounding box center [81, 182] width 10 height 10
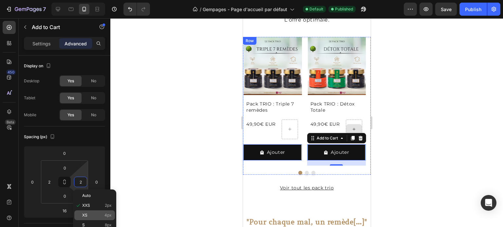
click at [84, 212] on div "XS 4px" at bounding box center [94, 216] width 41 height 10
type input "4"
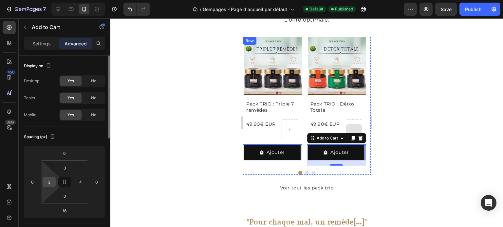
click at [45, 178] on div "2" at bounding box center [49, 182] width 13 height 10
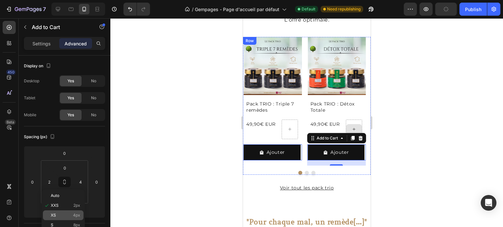
click at [59, 215] on p "XS 4px" at bounding box center [65, 215] width 29 height 5
type input "4"
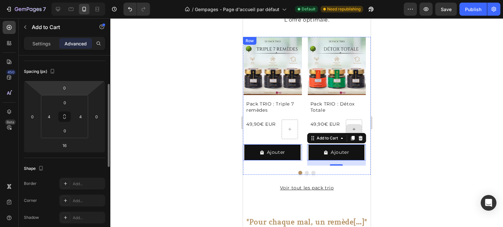
scroll to position [0, 0]
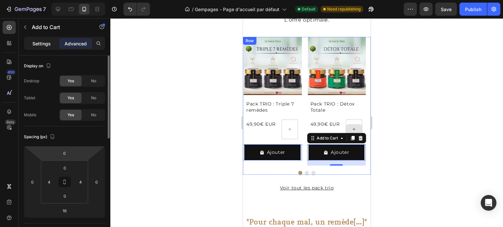
click at [31, 41] on div "Settings" at bounding box center [41, 43] width 33 height 10
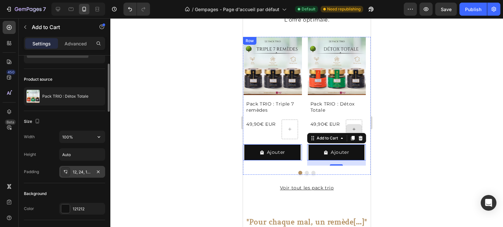
scroll to position [65, 0]
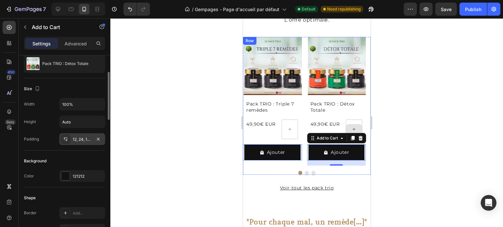
click at [77, 136] on div "12, 24, 12, 24" at bounding box center [82, 140] width 46 height 12
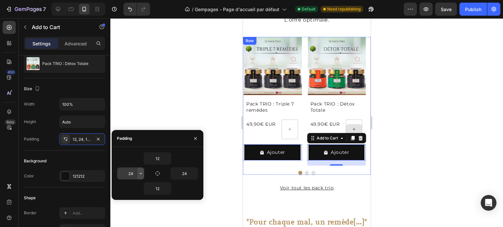
click at [141, 174] on icon "button" at bounding box center [141, 173] width 2 height 1
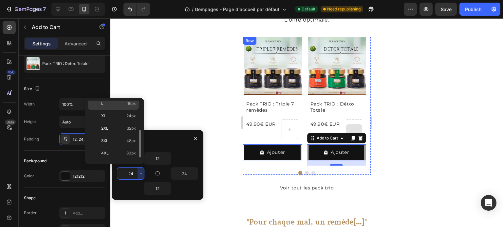
click at [127, 105] on span "16px" at bounding box center [131, 104] width 9 height 6
type input "16"
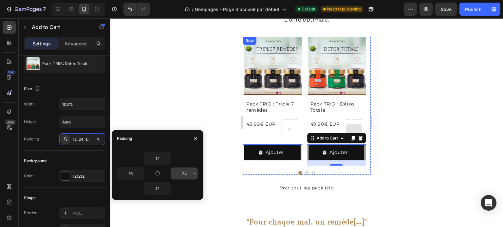
click at [190, 177] on input "24" at bounding box center [184, 174] width 27 height 12
click at [192, 175] on icon "button" at bounding box center [194, 173] width 5 height 5
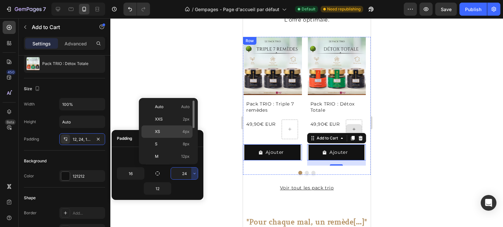
scroll to position [33, 0]
click at [160, 137] on p "L 16px" at bounding box center [172, 137] width 35 height 6
type input "16"
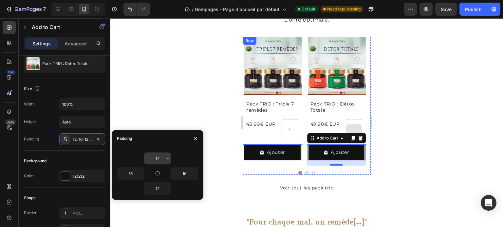
click at [165, 158] on icon "button" at bounding box center [167, 158] width 5 height 5
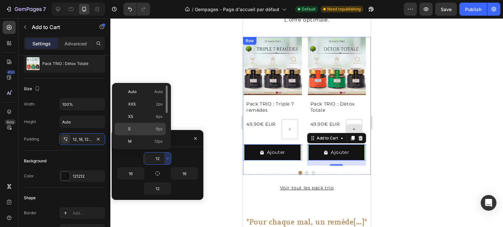
click at [152, 136] on div "S 8px" at bounding box center [140, 142] width 51 height 12
type input "8"
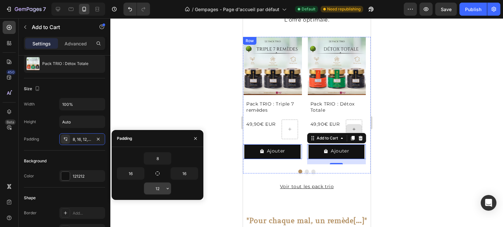
click at [161, 189] on input "12" at bounding box center [157, 189] width 27 height 12
click at [167, 187] on icon "button" at bounding box center [167, 188] width 5 height 5
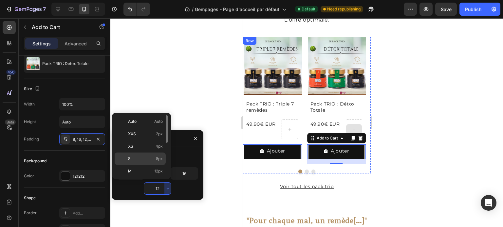
click at [159, 157] on span "8px" at bounding box center [159, 159] width 7 height 6
type input "8"
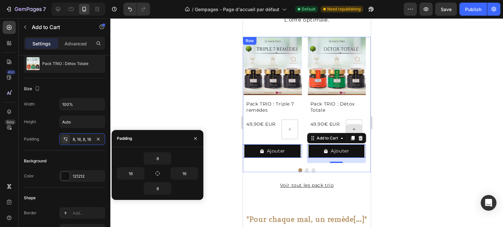
click at [206, 110] on div at bounding box center [306, 122] width 392 height 209
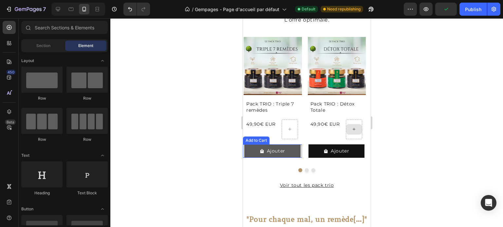
click at [293, 153] on button "Ajouter" at bounding box center [272, 151] width 56 height 13
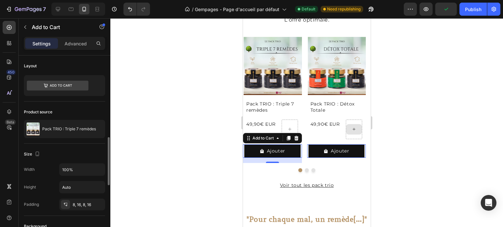
scroll to position [98, 0]
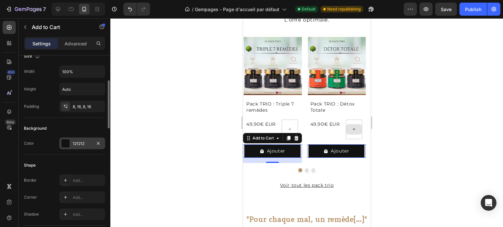
click at [63, 146] on div at bounding box center [65, 143] width 9 height 9
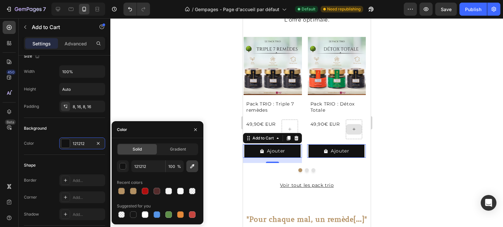
click at [187, 166] on button "button" at bounding box center [192, 167] width 12 height 12
click at [133, 216] on div at bounding box center [133, 215] width 7 height 7
click at [190, 170] on icon "button" at bounding box center [192, 166] width 7 height 7
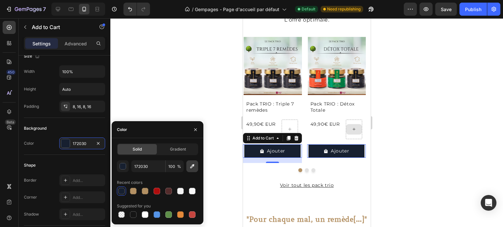
click at [191, 166] on icon "button" at bounding box center [192, 167] width 4 height 4
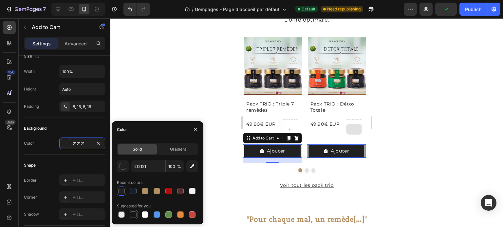
click at [134, 215] on div at bounding box center [133, 215] width 7 height 7
type input "151515"
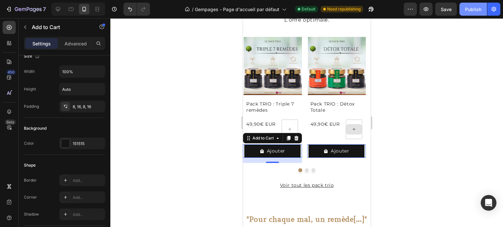
click at [469, 13] on button "Publish" at bounding box center [472, 9] width 27 height 13
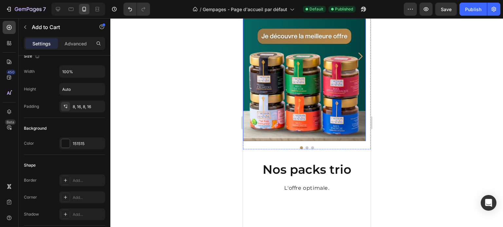
scroll to position [0, 0]
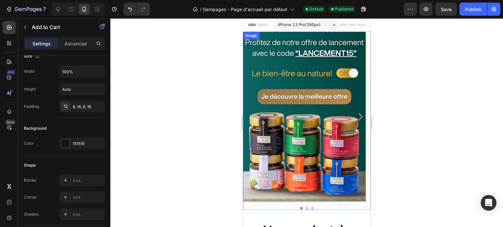
click at [311, 154] on img at bounding box center [304, 117] width 123 height 170
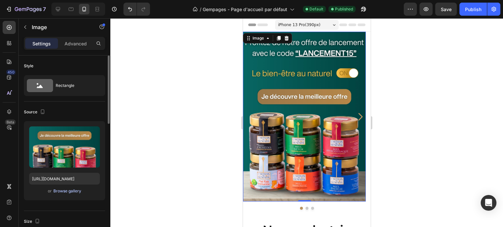
click at [63, 190] on div "Browse gallery" at bounding box center [67, 192] width 28 height 6
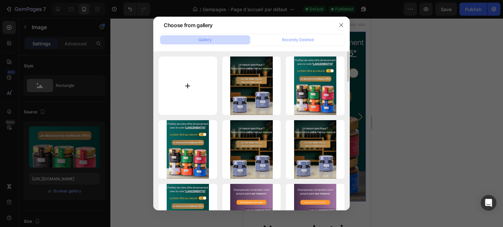
click at [207, 81] on input "file" at bounding box center [187, 86] width 59 height 59
type input "C:\fakepath\Lancement de la marque ! (42).jpg"
click at [145, 76] on div at bounding box center [251, 113] width 503 height 227
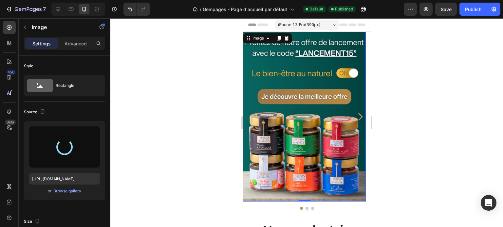
type input "[URL][DOMAIN_NAME]"
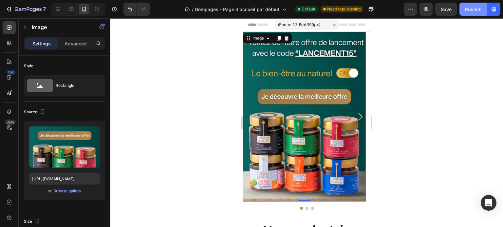
click at [465, 12] on div "Publish" at bounding box center [473, 9] width 16 height 7
click at [281, 133] on img at bounding box center [304, 117] width 123 height 170
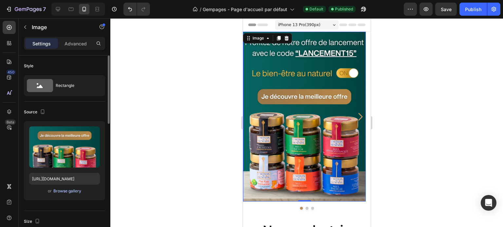
click at [61, 192] on div "Browse gallery" at bounding box center [67, 192] width 28 height 6
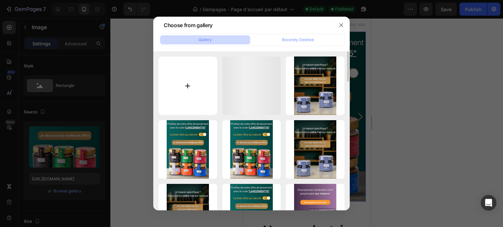
click at [179, 91] on input "file" at bounding box center [187, 86] width 59 height 59
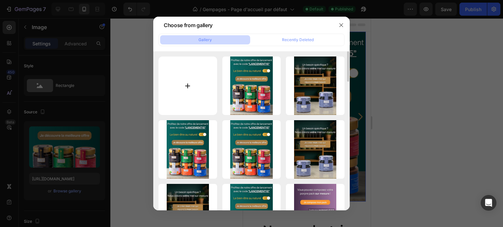
type input "C:\fakepath\Lancement de la marque ! (43).jpg"
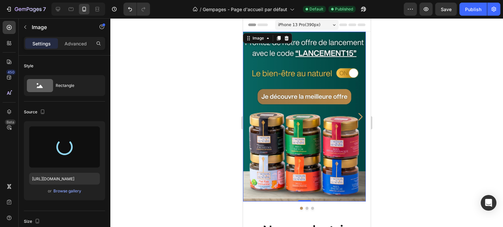
type input "[URL][DOMAIN_NAME]"
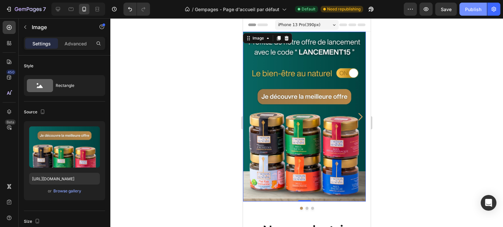
click at [476, 5] on button "Publish" at bounding box center [472, 9] width 27 height 13
click at [354, 117] on icon "Carousel Next Arrow" at bounding box center [359, 116] width 10 height 11
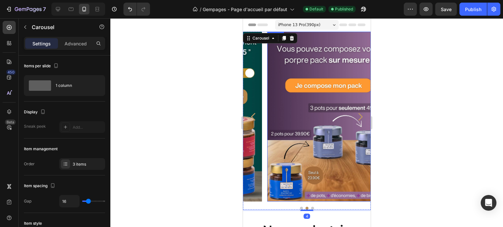
click at [330, 116] on img at bounding box center [328, 117] width 123 height 170
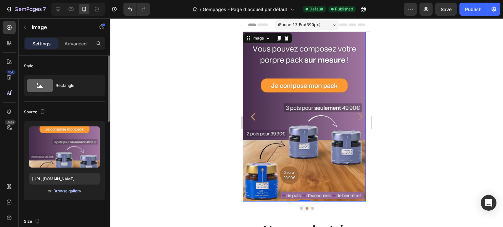
click at [75, 191] on div "Browse gallery" at bounding box center [67, 192] width 28 height 6
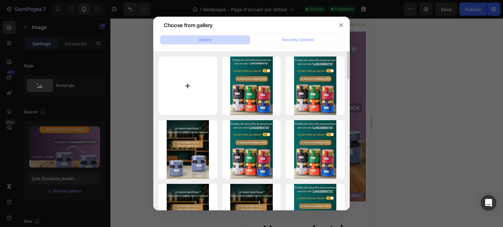
click at [172, 76] on input "file" at bounding box center [187, 86] width 59 height 59
type input "C:\fakepath\Lancement de la marque ! (44).jpg"
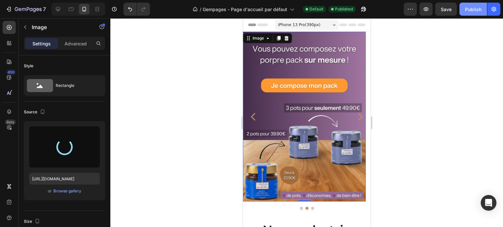
type input "[URL][DOMAIN_NAME]"
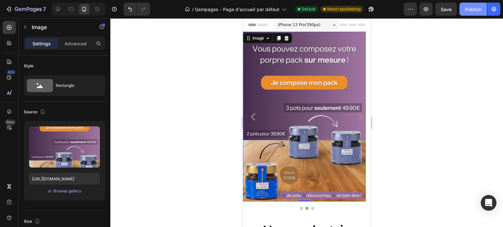
click at [467, 6] on div "Publish" at bounding box center [473, 9] width 16 height 7
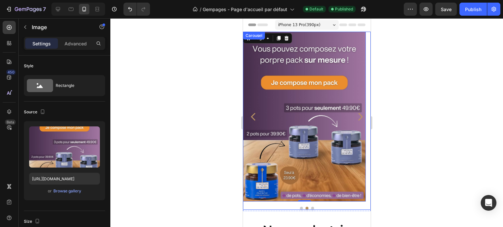
click at [354, 118] on icon "Carousel Next Arrow" at bounding box center [359, 116] width 10 height 11
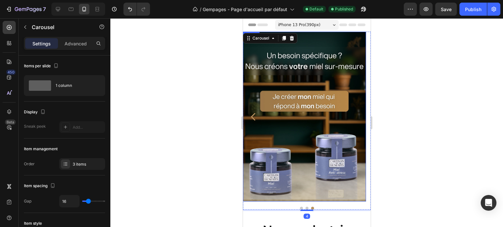
click at [308, 97] on img at bounding box center [304, 117] width 123 height 170
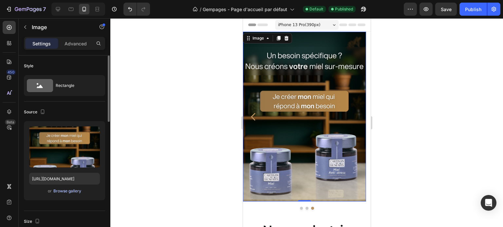
click at [72, 192] on div "Browse gallery" at bounding box center [67, 192] width 28 height 6
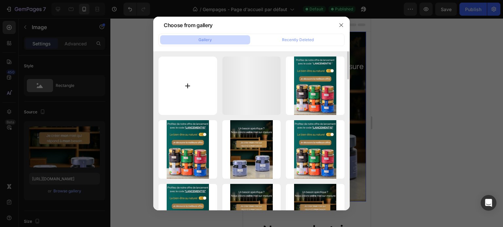
click at [169, 86] on input "file" at bounding box center [187, 86] width 59 height 59
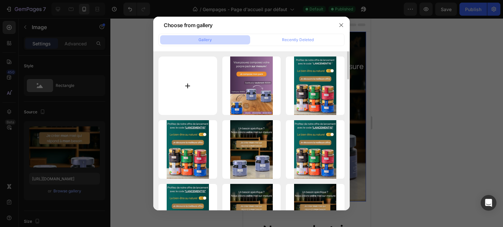
type input "C:\fakepath\Lancement de la marque ! (45).jpg"
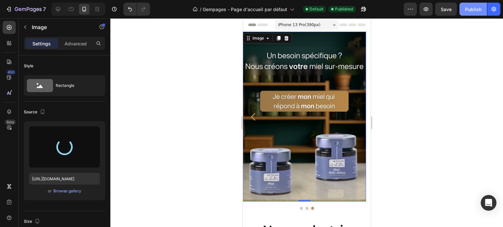
type input "[URL][DOMAIN_NAME]"
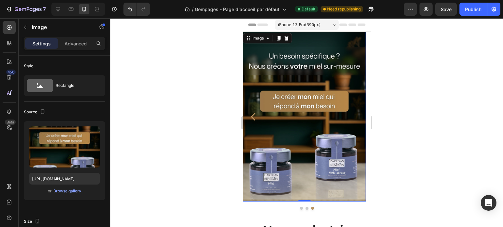
click at [313, 136] on img at bounding box center [304, 117] width 123 height 170
click at [60, 192] on div "Browse gallery" at bounding box center [67, 192] width 28 height 6
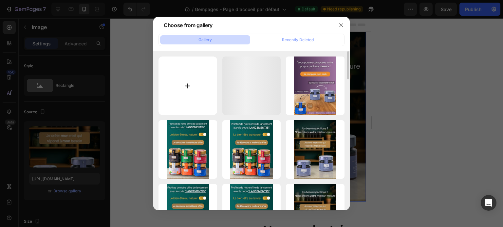
click at [181, 101] on input "file" at bounding box center [187, 86] width 59 height 59
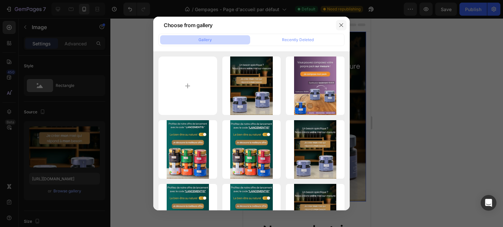
click at [338, 25] on icon "button" at bounding box center [340, 25] width 5 height 5
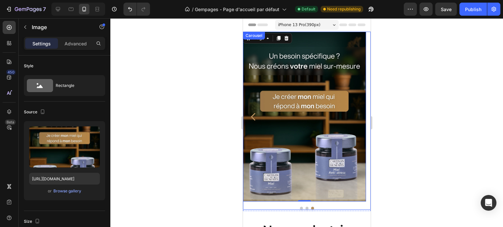
click at [249, 115] on icon "Carousel Back Arrow" at bounding box center [253, 116] width 10 height 11
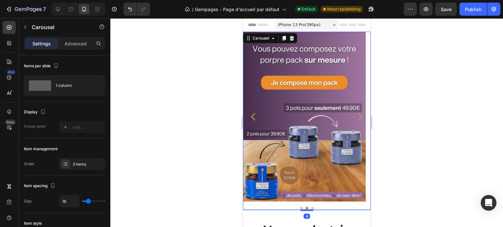
click at [252, 114] on icon "Carousel Back Arrow" at bounding box center [253, 116] width 10 height 11
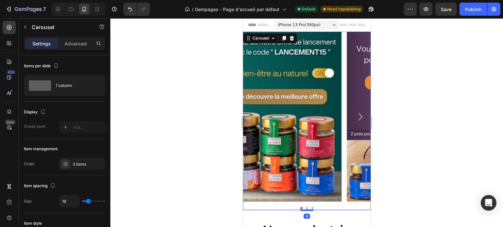
click at [296, 112] on img at bounding box center [279, 117] width 123 height 170
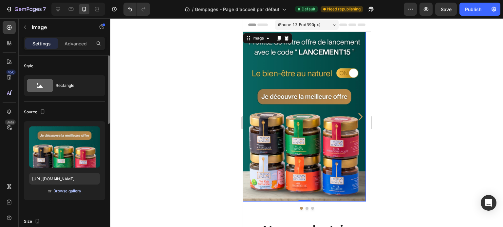
click at [77, 192] on div "Browse gallery" at bounding box center [67, 192] width 28 height 6
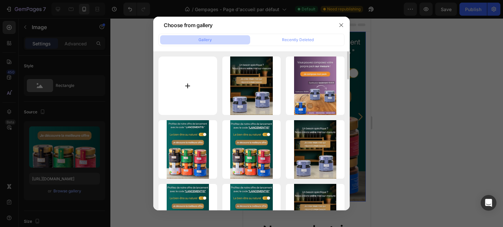
click at [193, 77] on input "file" at bounding box center [187, 86] width 59 height 59
type input "C:\fakepath\Lancement de la marque ! (46).jpg"
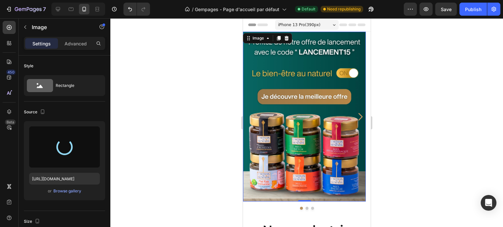
type input "[URL][DOMAIN_NAME]"
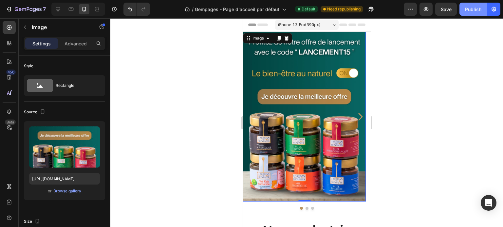
click at [471, 14] on button "Publish" at bounding box center [472, 9] width 27 height 13
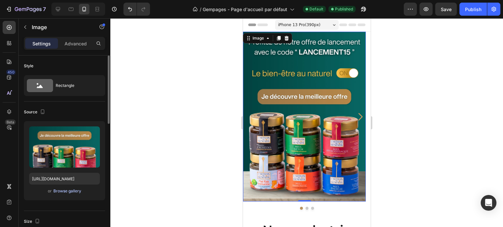
click at [53, 191] on div "Browse gallery" at bounding box center [67, 192] width 28 height 6
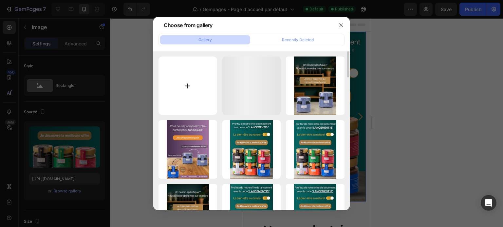
click at [200, 99] on input "file" at bounding box center [187, 86] width 59 height 59
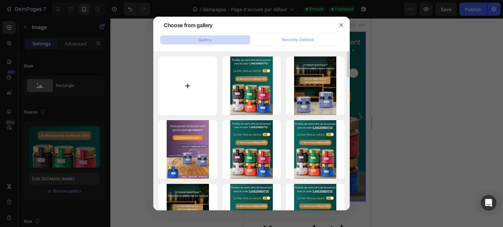
type input "C:\fakepath\Lancement de la marque ! (43).jpg"
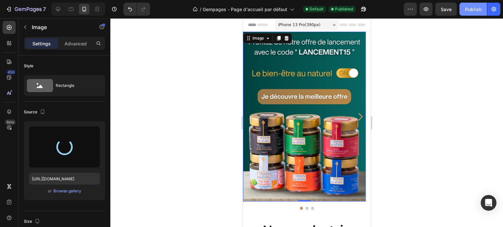
type input "[URL][DOMAIN_NAME]"
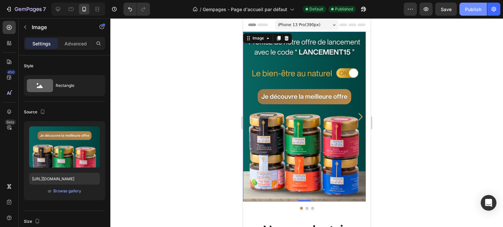
click at [468, 6] on div "Publish" at bounding box center [473, 9] width 16 height 7
click at [414, 116] on div at bounding box center [306, 122] width 392 height 209
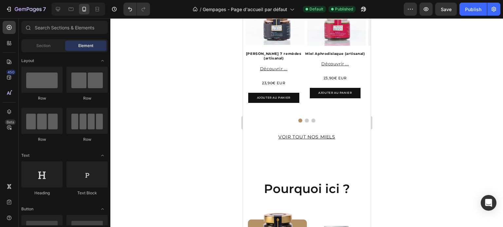
scroll to position [491, 0]
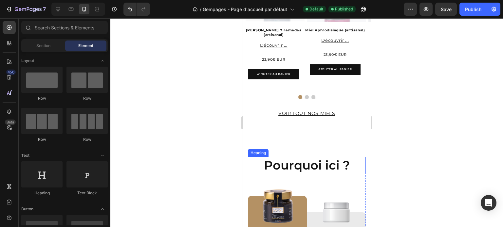
click at [327, 160] on h2 "Pourquoi ici ?" at bounding box center [306, 165] width 118 height 17
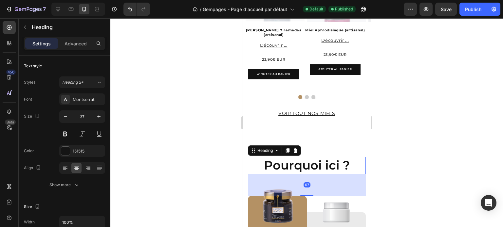
click at [327, 160] on h2 "Pourquoi ici ?" at bounding box center [306, 165] width 118 height 17
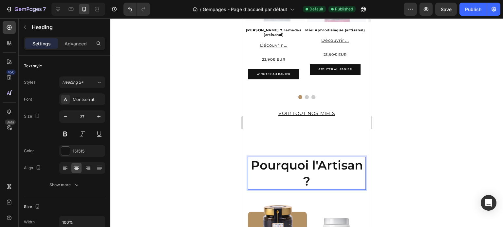
click at [200, 136] on div at bounding box center [306, 122] width 392 height 209
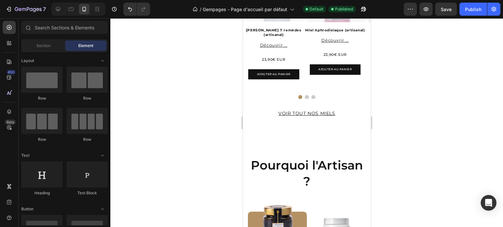
click at [264, 164] on p "Pourquoi l'Artisan ?" at bounding box center [306, 173] width 117 height 31
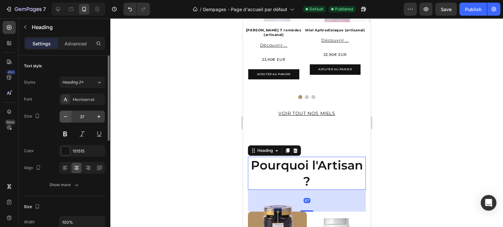
click at [62, 118] on icon "button" at bounding box center [65, 117] width 7 height 7
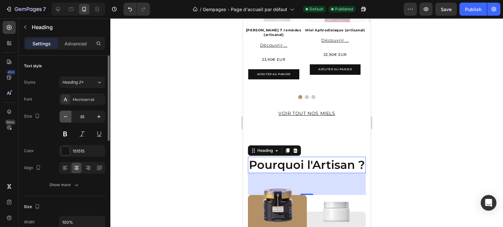
click at [64, 118] on icon "button" at bounding box center [65, 117] width 7 height 7
type input "32"
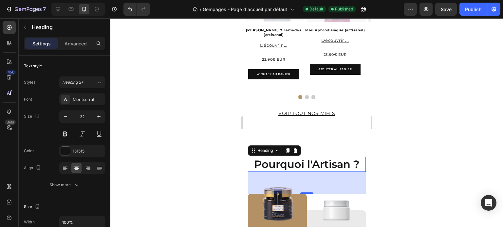
click at [165, 132] on div at bounding box center [306, 122] width 392 height 209
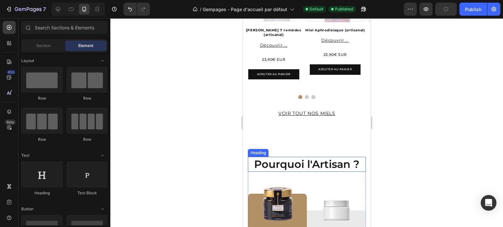
click at [314, 158] on p "Pourquoi l'Artisan ?" at bounding box center [306, 165] width 117 height 14
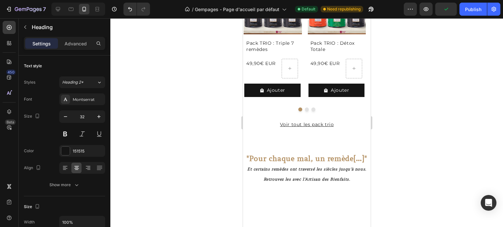
scroll to position [196, 0]
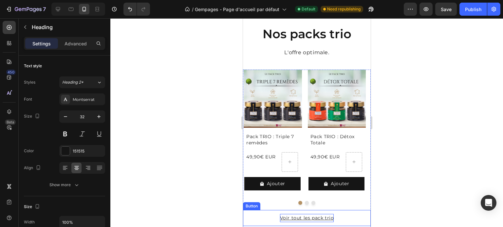
click at [314, 218] on p "Voir tout les pack trio" at bounding box center [307, 218] width 54 height 8
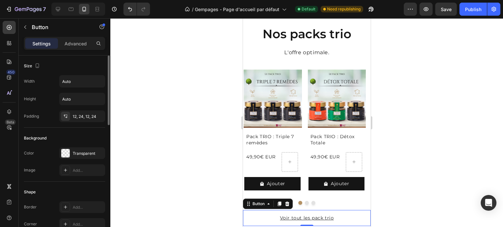
scroll to position [164, 0]
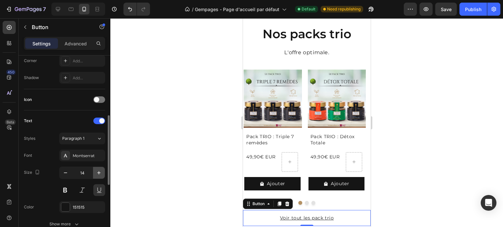
click at [98, 174] on icon "button" at bounding box center [99, 173] width 7 height 7
click at [94, 175] on button "button" at bounding box center [99, 173] width 12 height 12
type input "17"
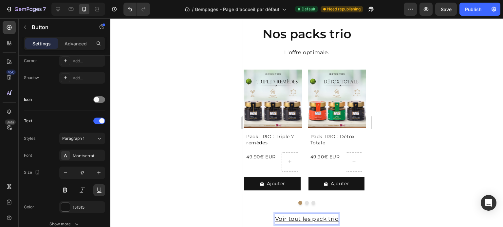
click at [322, 219] on p "Voir tout les pack trio" at bounding box center [307, 219] width 64 height 10
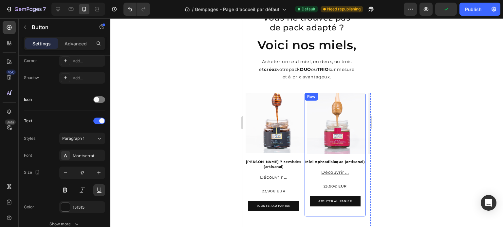
scroll to position [524, 0]
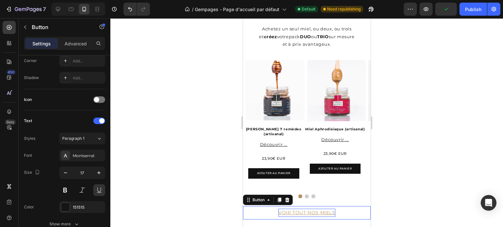
click at [316, 209] on p "voir tout nos miels" at bounding box center [306, 213] width 57 height 8
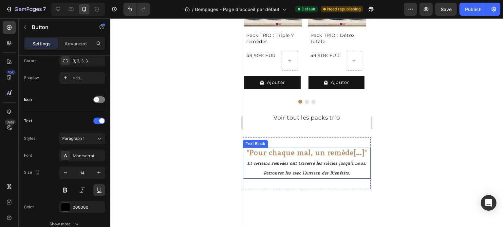
scroll to position [229, 0]
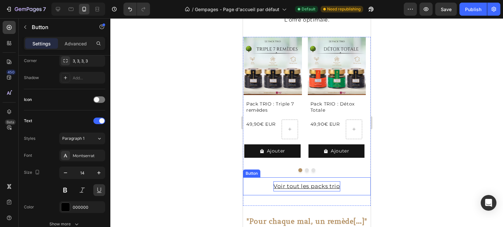
click at [323, 190] on p "Voir tout les packs trio" at bounding box center [306, 187] width 66 height 10
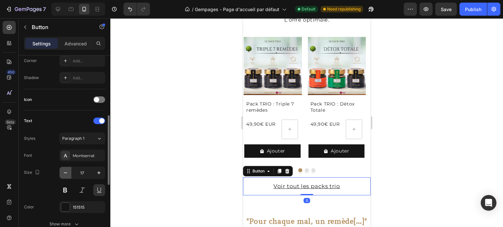
click at [62, 172] on icon "button" at bounding box center [65, 173] width 7 height 7
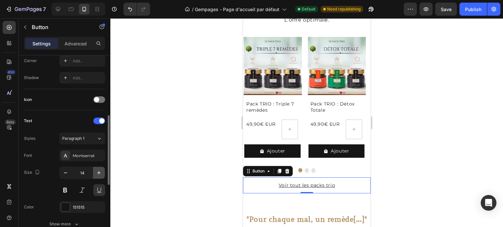
click at [98, 173] on icon "button" at bounding box center [99, 173] width 7 height 7
type input "15"
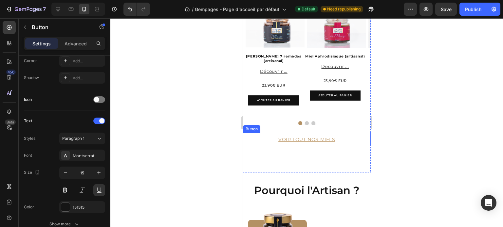
scroll to position [598, 0]
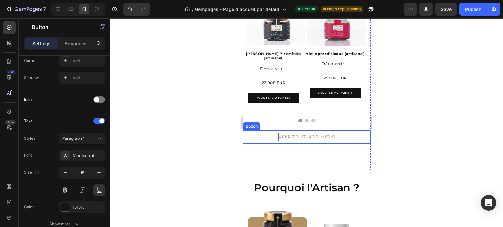
click at [316, 133] on p "voir tout nos miels" at bounding box center [306, 137] width 57 height 8
click at [308, 133] on p "voir tout nos miels" at bounding box center [306, 137] width 57 height 8
drag, startPoint x: 279, startPoint y: 132, endPoint x: 364, endPoint y: 127, distance: 85.6
click at [364, 131] on div "voir tout nos miels Button 0" at bounding box center [307, 137] width 128 height 13
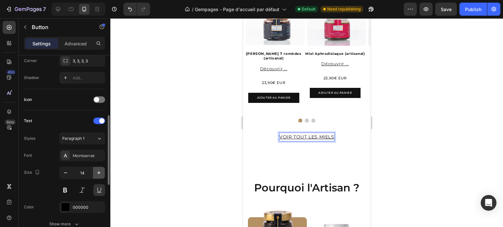
click at [100, 169] on button "button" at bounding box center [99, 173] width 12 height 12
type input "15"
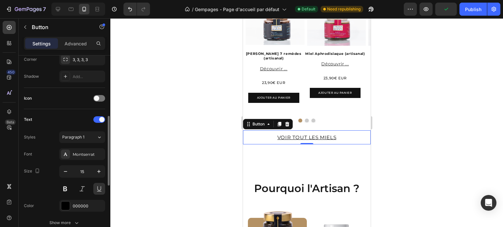
scroll to position [67, 0]
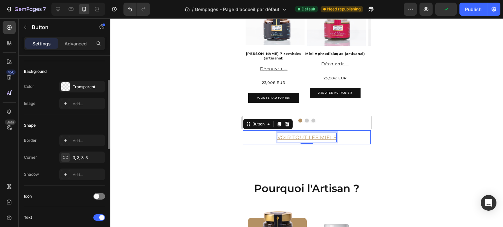
click at [281, 133] on p "voir tout les miels" at bounding box center [306, 137] width 59 height 9
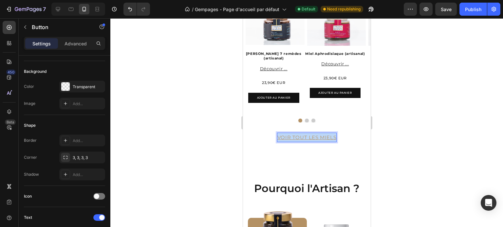
click at [281, 133] on p "voir tout les miels" at bounding box center [306, 137] width 59 height 9
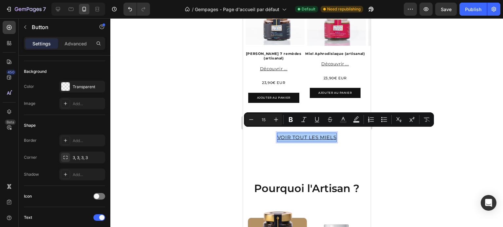
click at [189, 143] on div at bounding box center [306, 122] width 392 height 209
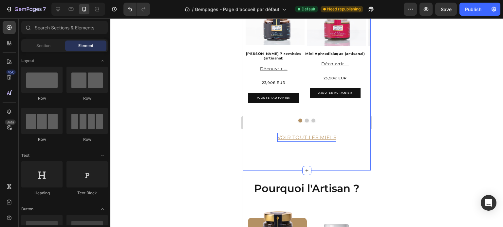
click at [299, 135] on p "voir tout les miels" at bounding box center [306, 137] width 59 height 9
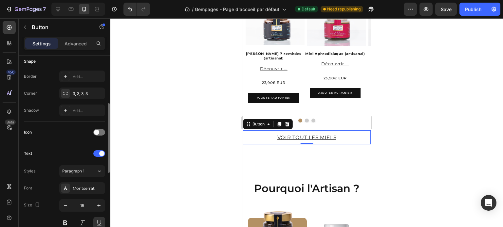
scroll to position [196, 0]
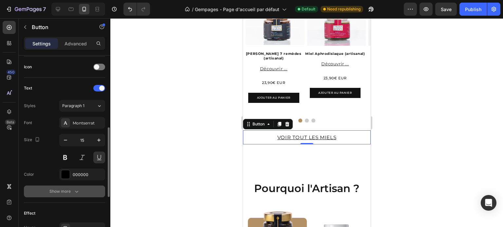
click at [74, 197] on button "Show more" at bounding box center [64, 192] width 81 height 12
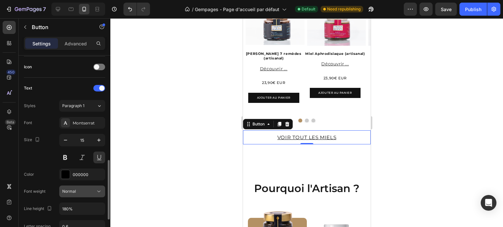
scroll to position [262, 0]
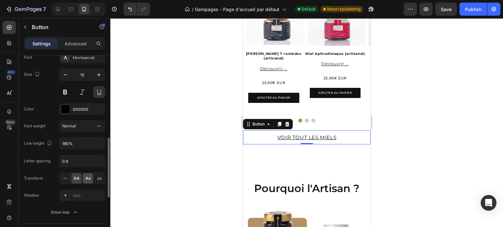
click at [91, 179] on div "Aa" at bounding box center [88, 178] width 10 height 10
click at [102, 175] on div "aa" at bounding box center [99, 178] width 10 height 10
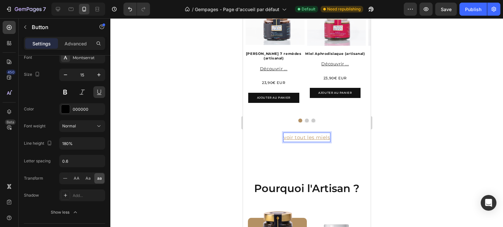
click at [284, 133] on p "voir tout les miels" at bounding box center [306, 137] width 46 height 9
click at [65, 176] on icon at bounding box center [65, 178] width 7 height 7
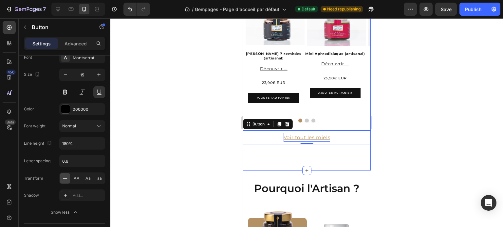
click at [431, 119] on div at bounding box center [306, 122] width 392 height 209
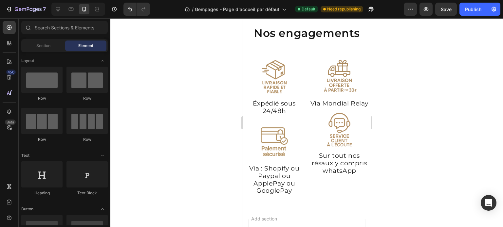
scroll to position [715, 0]
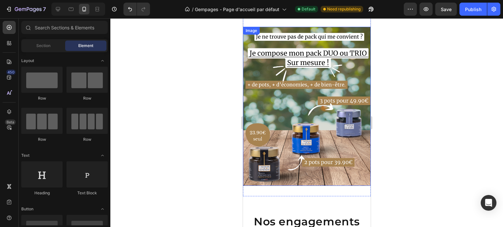
click at [345, 148] on img at bounding box center [307, 107] width 128 height 160
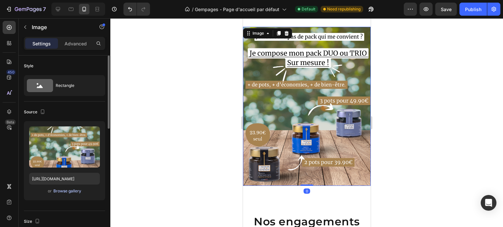
click at [71, 192] on div "Browse gallery" at bounding box center [67, 192] width 28 height 6
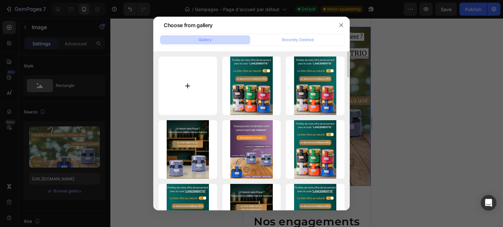
click at [198, 93] on input "file" at bounding box center [187, 86] width 59 height 59
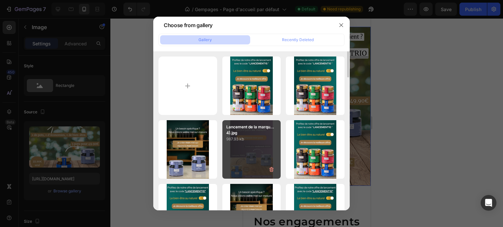
click at [254, 144] on div "Lancement de la marqu...4).jpg 987.93 kb" at bounding box center [251, 149] width 59 height 59
type input "[URL][DOMAIN_NAME]"
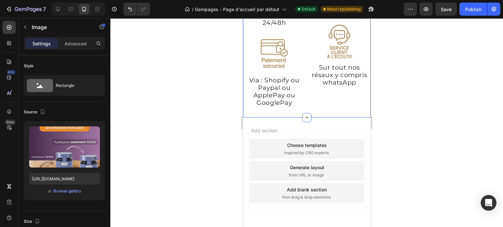
scroll to position [1035, 0]
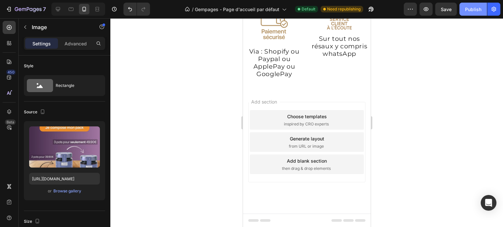
click at [474, 11] on div "Publish" at bounding box center [473, 9] width 16 height 7
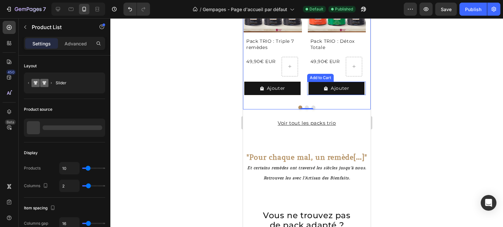
scroll to position [393, 0]
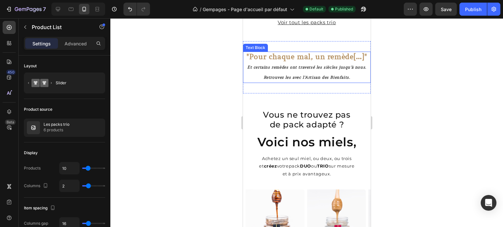
click at [320, 78] on icon "Retrouvez les avec l'Artisan des Bienfaits." at bounding box center [306, 77] width 87 height 5
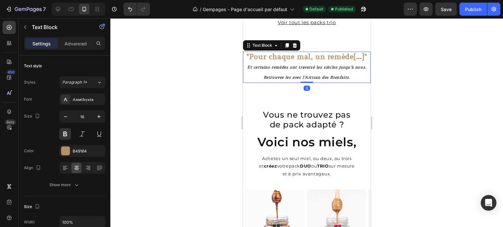
click at [263, 65] on icon "Et certains remèdes ont traversé les siècles jusqu'à nous." at bounding box center [306, 67] width 119 height 5
click at [247, 67] on icon "Et certains remèdes ont traversé les siècles jusqu'à nous." at bounding box center [306, 67] width 119 height 5
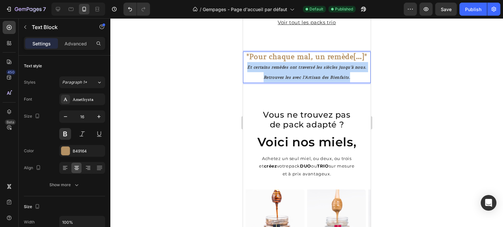
drag, startPoint x: 244, startPoint y: 67, endPoint x: 346, endPoint y: 82, distance: 103.2
click at [346, 82] on div ""Pour chaque mal, un remède[…]" Et certains remèdes ont traversé les siècles ju…" at bounding box center [307, 67] width 128 height 31
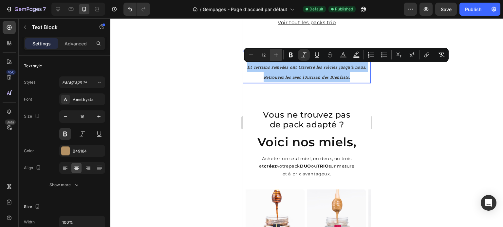
click at [278, 52] on icon "Editor contextual toolbar" at bounding box center [276, 55] width 7 height 7
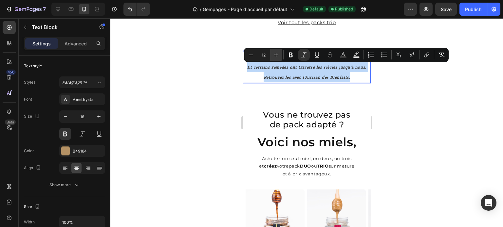
type input "13"
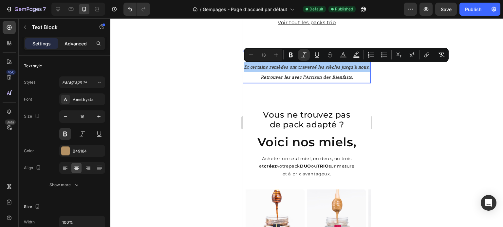
click at [76, 45] on p "Advanced" at bounding box center [75, 43] width 22 height 7
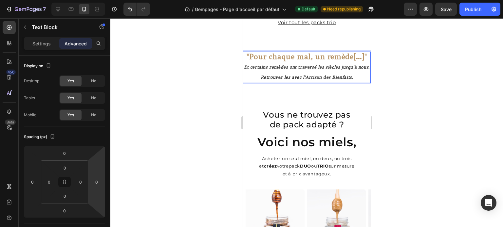
click at [289, 69] on icon "Et certains remèdes ont traversé les siècles jusqu'à nous." at bounding box center [307, 67] width 126 height 6
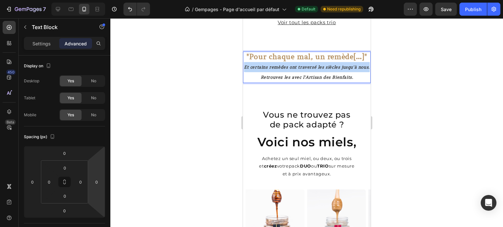
click at [289, 69] on icon "Et certains remèdes ont traversé les siècles jusqu'à nous." at bounding box center [307, 67] width 126 height 6
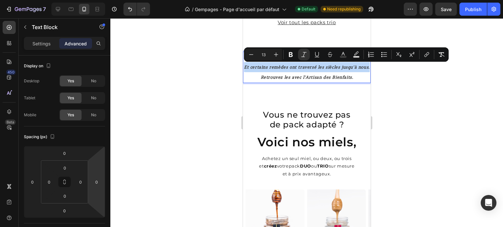
copy icon "Et certains remèdes ont traversé les siècles jusqu'à nous."
click at [302, 70] on icon "Et certains remèdes ont traversé les siècles jusqu'à nous." at bounding box center [307, 67] width 126 height 6
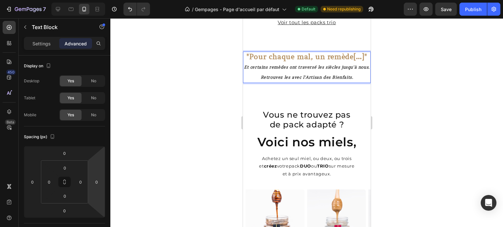
click at [256, 59] on span ""Pour chaque mal, un remède[…]"" at bounding box center [306, 56] width 120 height 9
click at [253, 58] on span ""Pour chaque mal, un remède[…]"" at bounding box center [306, 56] width 120 height 9
click at [246, 54] on span ""Pour chaque mal, un remède[…]"" at bounding box center [306, 56] width 120 height 9
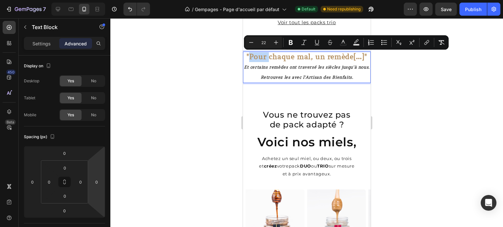
click at [246, 54] on span ""Pour chaque mal, un remède[…]"" at bounding box center [306, 56] width 120 height 9
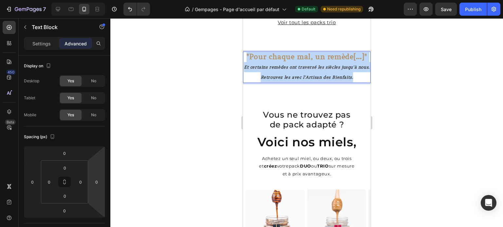
drag, startPoint x: 244, startPoint y: 55, endPoint x: 362, endPoint y: 89, distance: 122.6
click at [363, 83] on div ""Pour chaque mal, un remède[…]" Et certains remèdes ont traversé les siècles ju…" at bounding box center [307, 67] width 128 height 31
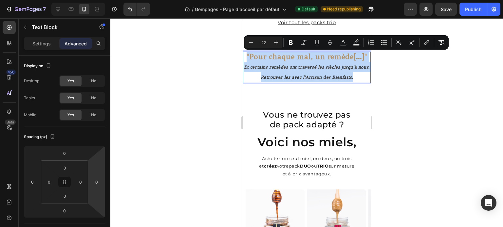
drag, startPoint x: 288, startPoint y: 72, endPoint x: 279, endPoint y: 60, distance: 15.6
click at [286, 71] on p "Et certains remèdes ont traversé les siècles jusqu'à nous." at bounding box center [306, 67] width 126 height 10
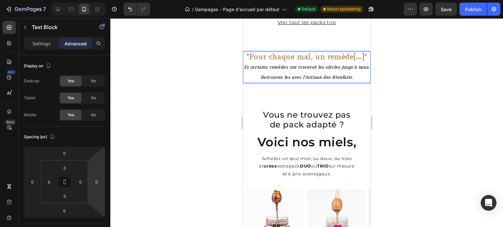
click at [286, 69] on icon "Et certains remèdes ont traversé les siècles jusqu'à nous." at bounding box center [307, 67] width 126 height 6
click at [254, 67] on icon "Et certains ont traversé les siècles jusqu'à nous." at bounding box center [306, 67] width 105 height 6
click at [257, 67] on icon "certains ont traversé les siècles jusqu'à nous." at bounding box center [306, 67] width 99 height 6
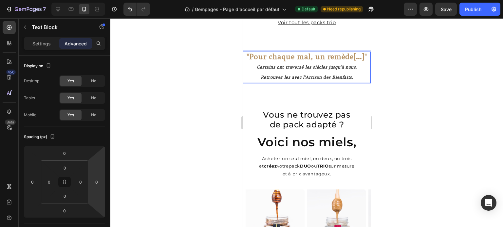
click at [415, 69] on div at bounding box center [306, 122] width 392 height 209
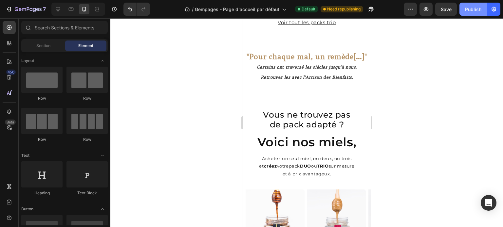
click at [473, 12] on div "Publish" at bounding box center [473, 9] width 16 height 7
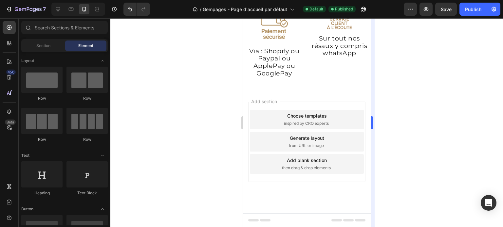
scroll to position [1210, 0]
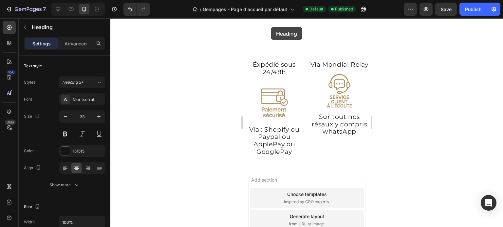
scroll to position [1076, 0]
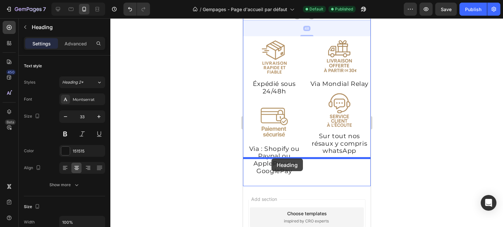
drag, startPoint x: 264, startPoint y: 35, endPoint x: 271, endPoint y: 159, distance: 123.9
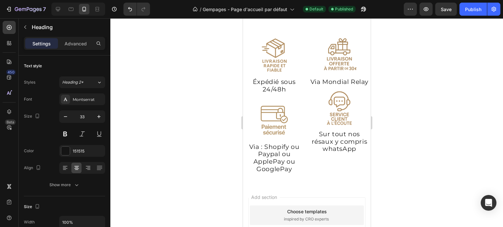
scroll to position [1141, 0]
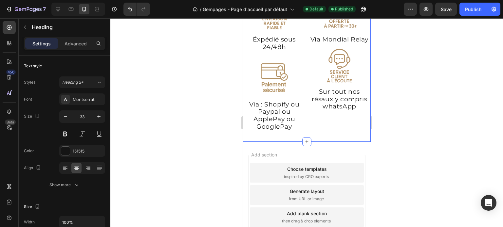
click at [357, 142] on div "Image Image Éxpédié sous 24/48h Heading Image Via : Shopify ou Paypal ou AppleP…" at bounding box center [307, 63] width 128 height 158
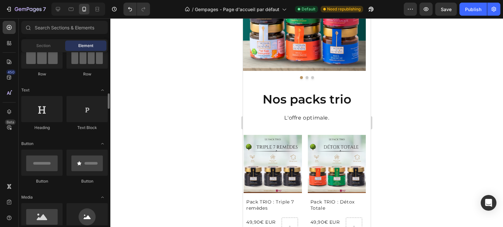
scroll to position [164, 0]
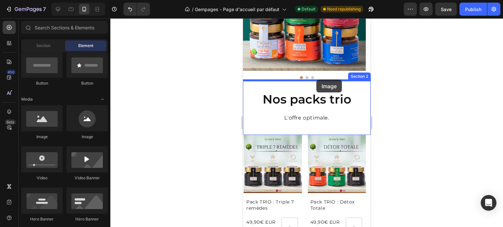
drag, startPoint x: 289, startPoint y: 142, endPoint x: 316, endPoint y: 81, distance: 66.5
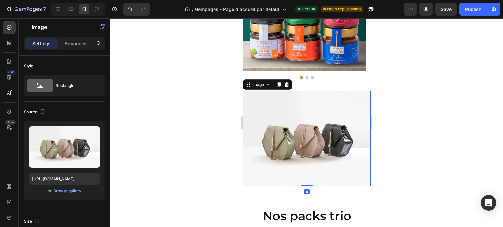
click at [221, 109] on div at bounding box center [306, 122] width 392 height 209
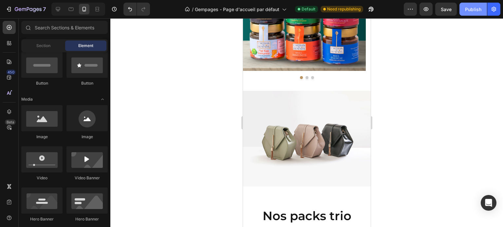
click at [475, 9] on div "Publish" at bounding box center [473, 9] width 16 height 7
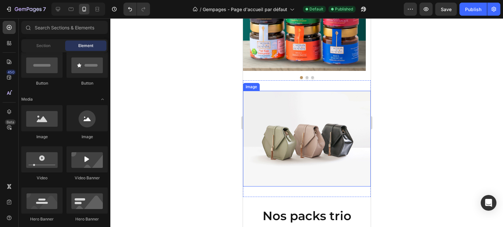
click at [293, 111] on img at bounding box center [307, 139] width 128 height 96
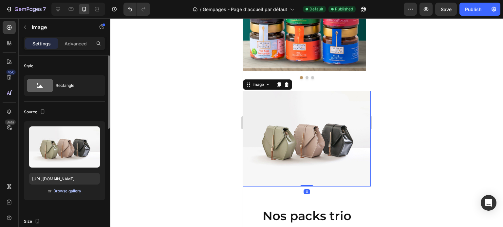
click at [74, 191] on div "Browse gallery" at bounding box center [67, 192] width 28 height 6
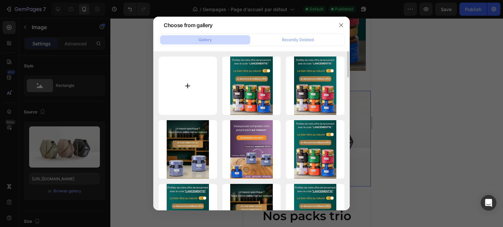
click at [164, 86] on input "file" at bounding box center [187, 86] width 59 height 59
type input "C:\fakepath\Design sans titre (72).jpg"
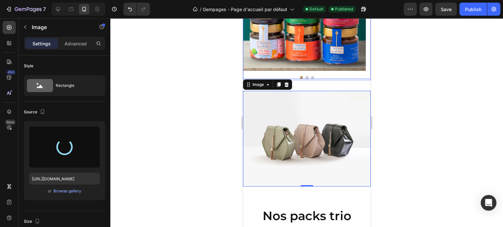
type input "https://cdn.shopify.com/s/files/1/0760/8048/0590/files/gempages_485130156231361…"
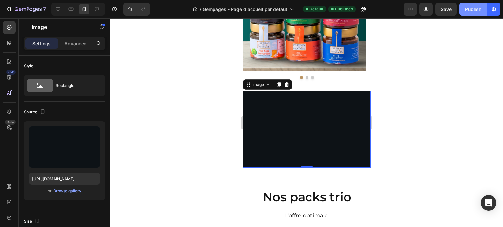
click at [466, 10] on div "Publish" at bounding box center [473, 9] width 16 height 7
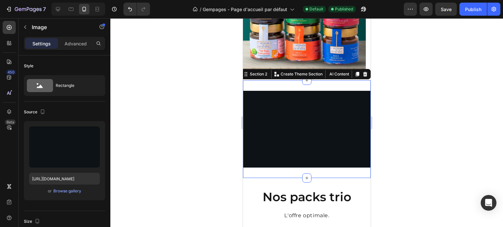
click at [334, 84] on div "Image Section 2 Create Theme Section AI Content Write with GemAI What would you…" at bounding box center [307, 130] width 128 height 98
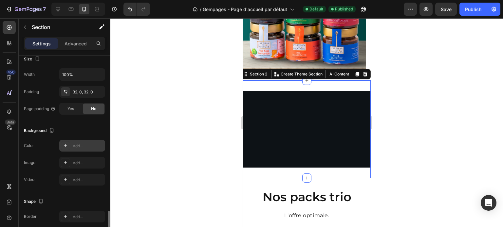
scroll to position [191, 0]
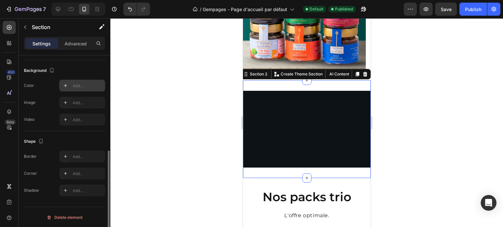
click at [63, 88] on div at bounding box center [65, 85] width 9 height 9
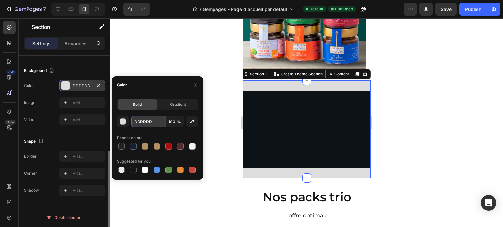
click at [142, 124] on input "DDDDDD" at bounding box center [148, 122] width 34 height 12
paste input "#0d1216"
type input "#0d1216"
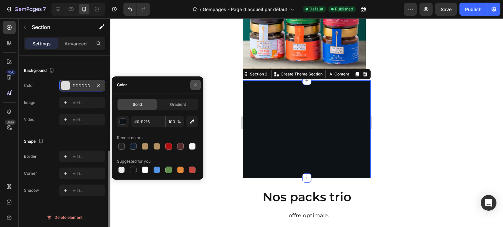
click at [196, 86] on icon "button" at bounding box center [195, 85] width 3 height 3
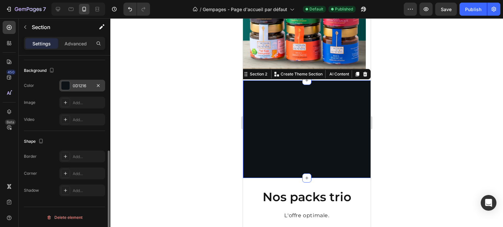
click at [406, 86] on div at bounding box center [306, 122] width 392 height 209
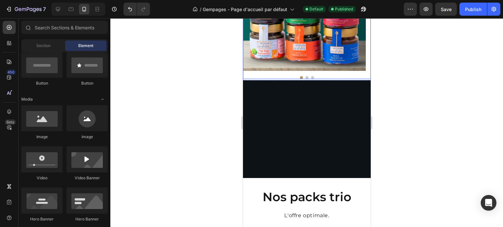
click at [327, 78] on div at bounding box center [307, 77] width 128 height 3
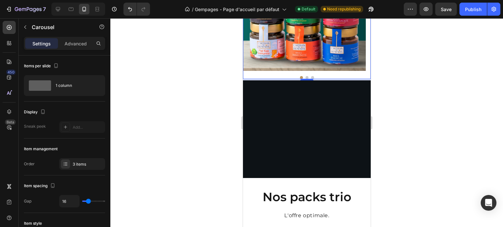
scroll to position [0, 0]
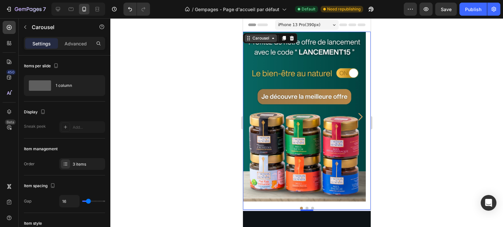
click at [258, 38] on div "Carousel" at bounding box center [260, 38] width 19 height 6
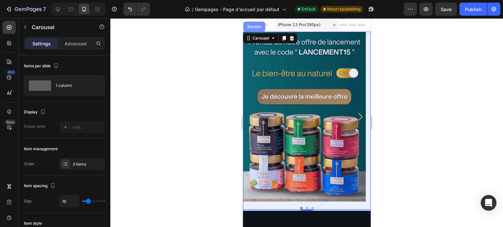
click at [258, 31] on div "Section" at bounding box center [254, 27] width 22 height 10
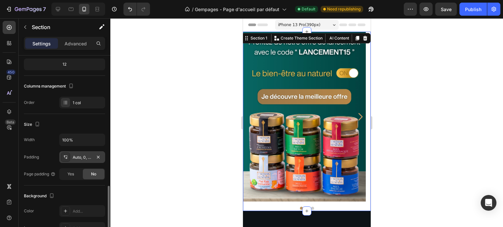
scroll to position [131, 0]
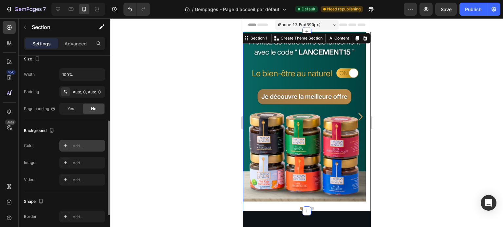
click at [88, 151] on div "Add..." at bounding box center [82, 146] width 46 height 12
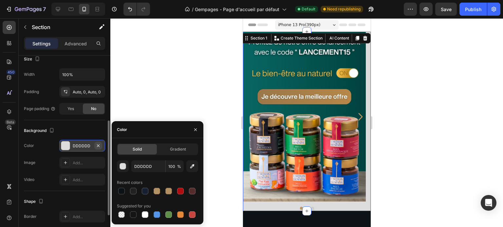
click at [97, 146] on icon "button" at bounding box center [98, 145] width 5 height 5
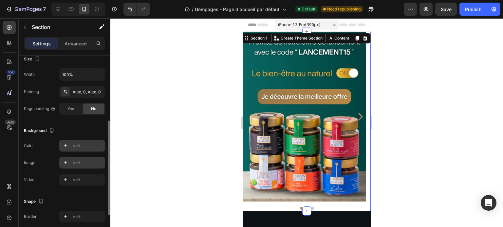
click at [92, 160] on div "Add..." at bounding box center [88, 163] width 31 height 6
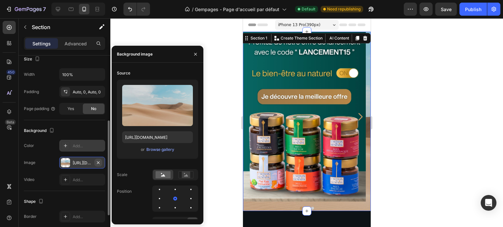
click at [100, 160] on icon "button" at bounding box center [98, 162] width 5 height 5
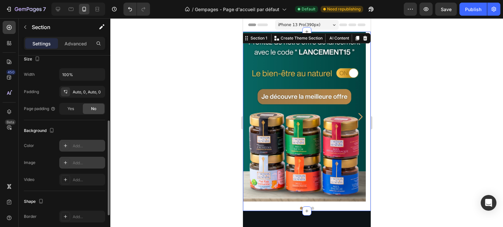
click at [87, 152] on div "The changes might be hidden by the video. Color Add... Image Add... Video Add..." at bounding box center [64, 163] width 81 height 46
click at [87, 146] on div "Add..." at bounding box center [88, 146] width 31 height 6
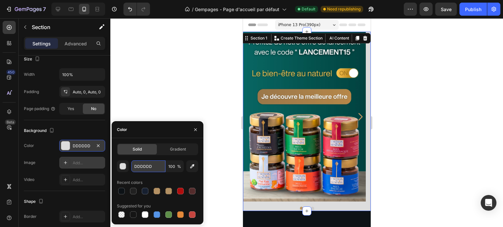
click at [148, 168] on input "DDDDDD" at bounding box center [148, 167] width 34 height 12
paste input "#0d1216"
type input "#0d1216"
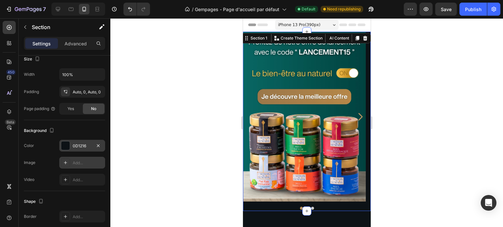
click at [435, 72] on div at bounding box center [306, 122] width 392 height 209
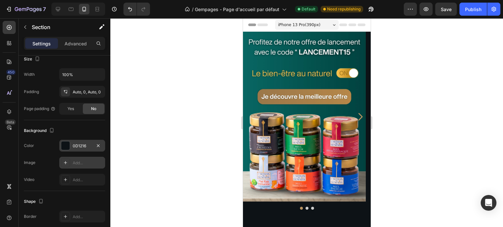
click at [435, 72] on div at bounding box center [306, 122] width 392 height 209
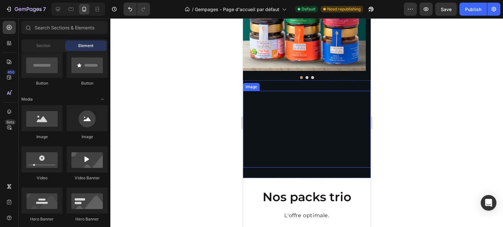
click at [279, 129] on img at bounding box center [307, 129] width 128 height 77
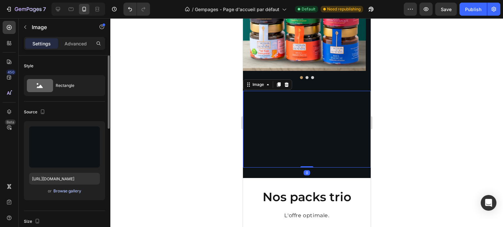
click at [65, 193] on div "Browse gallery" at bounding box center [67, 192] width 28 height 6
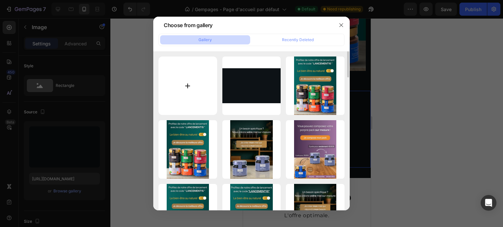
click at [192, 98] on input "file" at bounding box center [187, 86] width 59 height 59
type input "C:\fakepath\Miel de France.jpg"
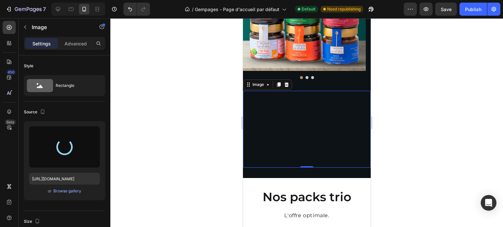
type input "https://cdn.shopify.com/s/files/1/0760/8048/0590/files/gempages_485130156231361…"
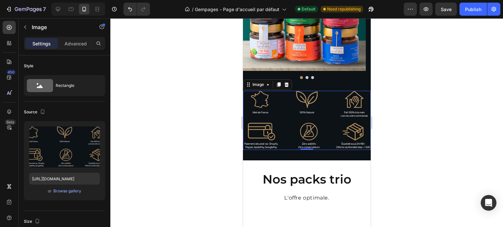
click at [396, 85] on div at bounding box center [306, 122] width 392 height 209
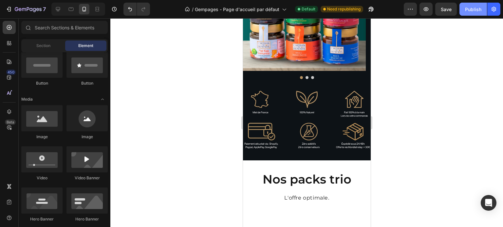
click at [466, 9] on div "Publish" at bounding box center [473, 9] width 16 height 7
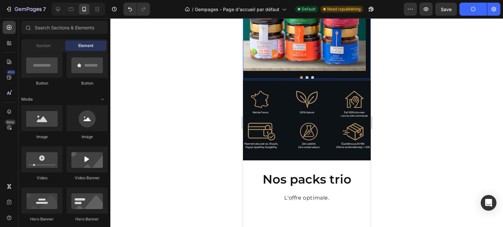
click at [337, 77] on div at bounding box center [307, 77] width 128 height 3
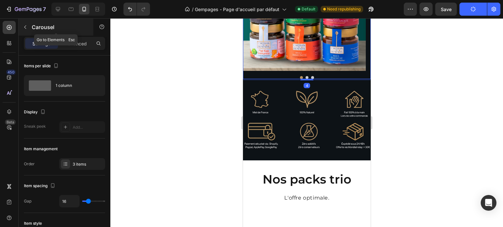
click at [79, 35] on div "Carousel" at bounding box center [56, 27] width 75 height 17
click at [62, 39] on div "Advanced" at bounding box center [75, 43] width 33 height 10
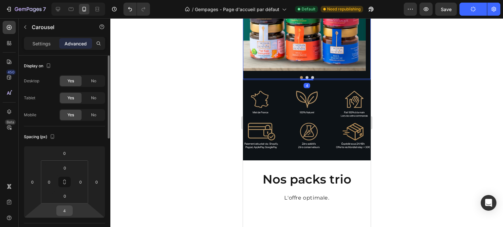
click at [70, 213] on input "4" at bounding box center [64, 211] width 13 height 10
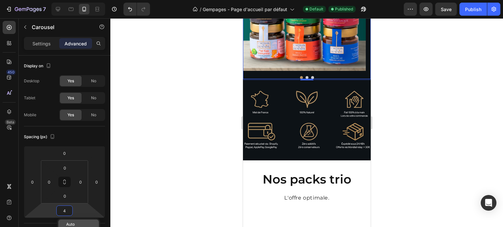
click at [75, 224] on span "Auto" at bounding box center [70, 225] width 9 height 5
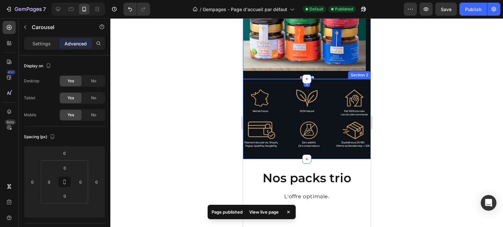
click at [274, 84] on div "Image Section 2" at bounding box center [307, 119] width 128 height 80
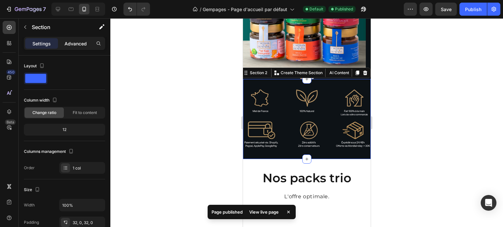
click at [77, 41] on p "Advanced" at bounding box center [75, 43] width 22 height 7
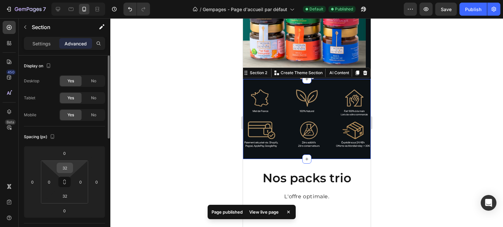
click at [66, 167] on input "32" at bounding box center [64, 168] width 13 height 10
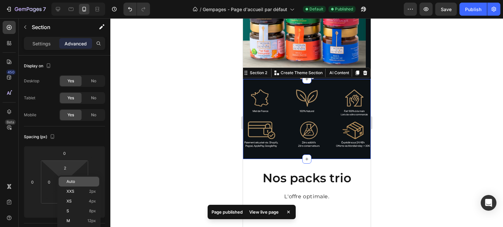
click at [65, 180] on div "Auto" at bounding box center [79, 182] width 41 height 10
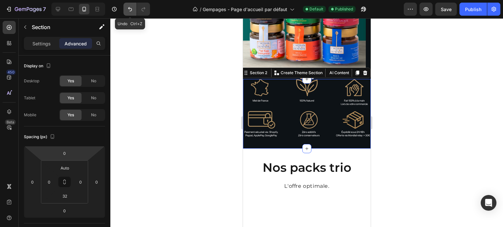
click at [128, 10] on icon "Undo/Redo" at bounding box center [130, 9] width 7 height 7
type input "2"
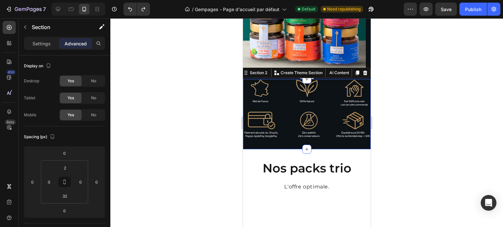
click at [224, 66] on div at bounding box center [306, 122] width 392 height 209
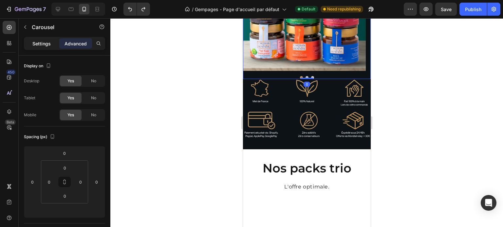
click at [44, 46] on p "Settings" at bounding box center [41, 43] width 18 height 7
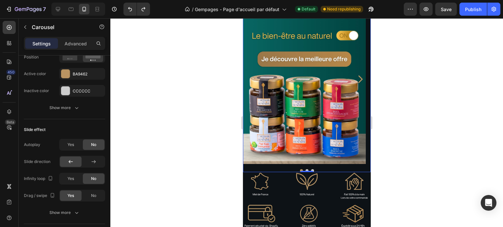
scroll to position [0, 0]
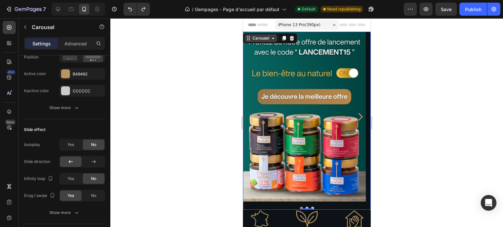
click at [258, 40] on div "Carousel" at bounding box center [260, 38] width 19 height 6
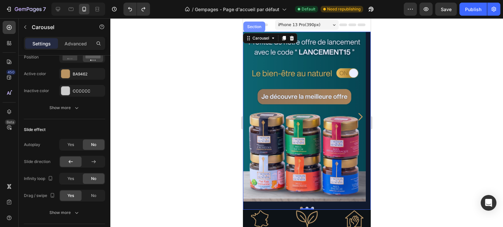
click at [254, 28] on div "Section" at bounding box center [253, 27] width 17 height 4
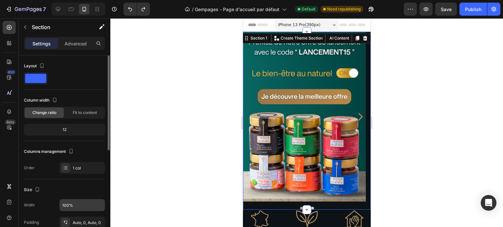
scroll to position [131, 0]
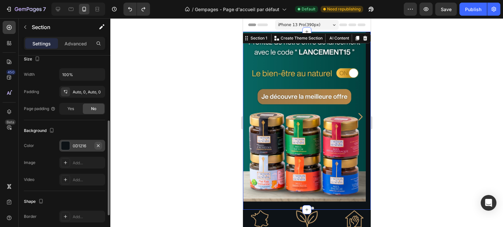
click at [100, 145] on icon "button" at bounding box center [98, 145] width 5 height 5
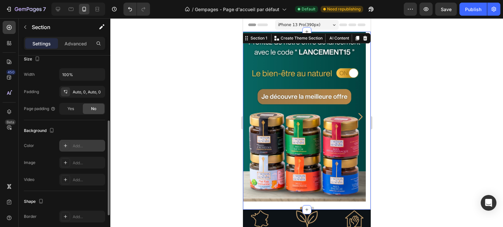
click at [164, 132] on div at bounding box center [306, 122] width 392 height 209
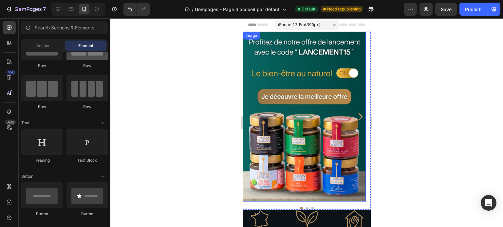
scroll to position [0, 0]
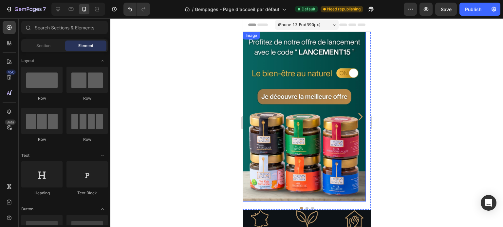
click at [251, 35] on div "Image" at bounding box center [251, 36] width 14 height 6
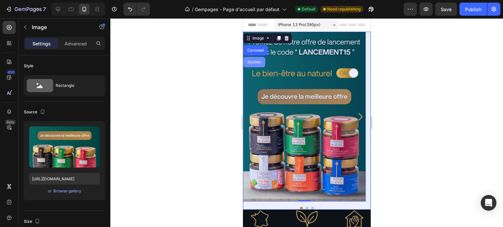
drag, startPoint x: 251, startPoint y: 63, endPoint x: 376, endPoint y: 83, distance: 126.8
click at [251, 63] on div "Section" at bounding box center [253, 62] width 17 height 4
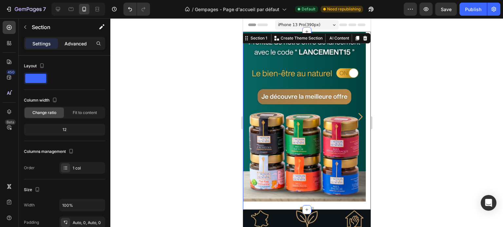
click at [69, 40] on div "Advanced" at bounding box center [75, 43] width 33 height 10
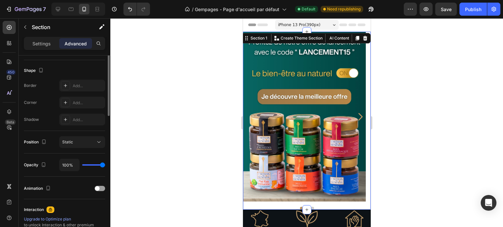
scroll to position [98, 0]
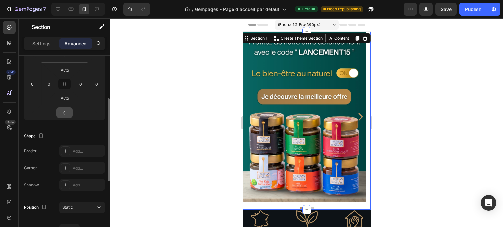
click at [64, 108] on div "0" at bounding box center [64, 113] width 16 height 10
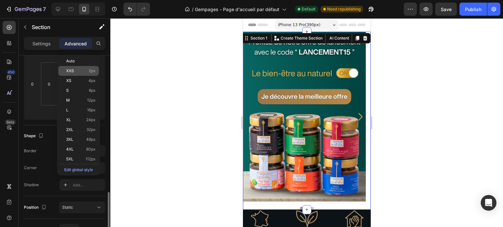
scroll to position [164, 0]
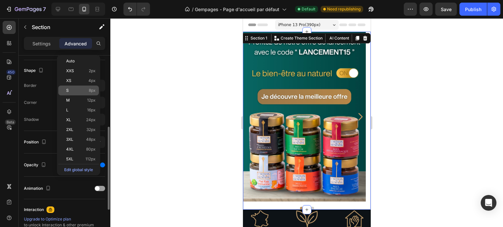
click at [83, 89] on p "S 8px" at bounding box center [80, 90] width 29 height 5
type input "8"
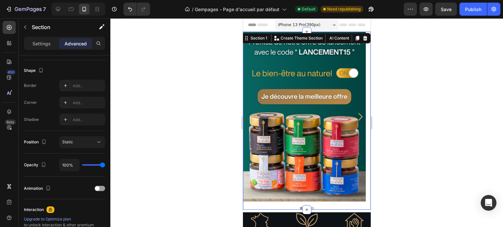
click at [185, 97] on div at bounding box center [306, 122] width 392 height 209
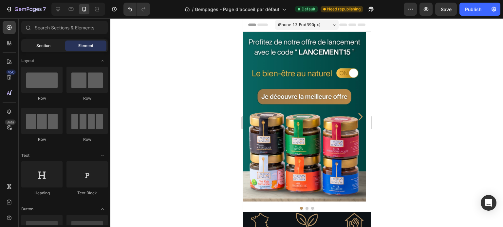
click at [55, 47] on div "Section" at bounding box center [43, 46] width 41 height 10
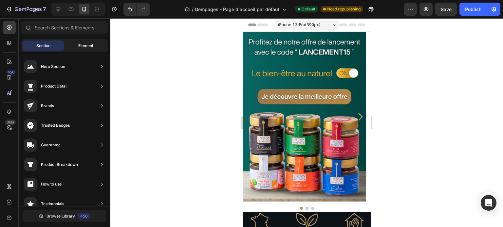
click at [77, 49] on div "Element" at bounding box center [85, 46] width 41 height 10
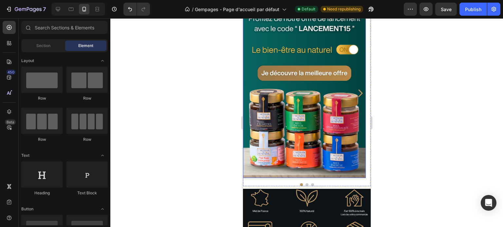
scroll to position [0, 0]
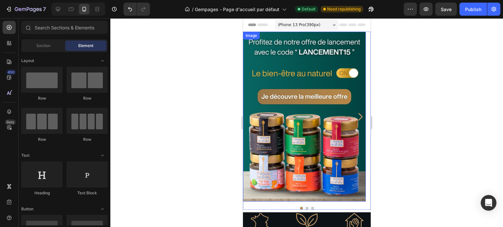
click at [250, 38] on div "Image" at bounding box center [251, 36] width 14 height 6
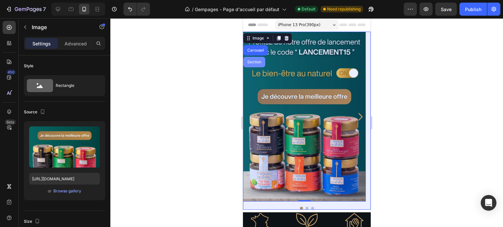
click at [253, 65] on div "Section" at bounding box center [254, 62] width 22 height 10
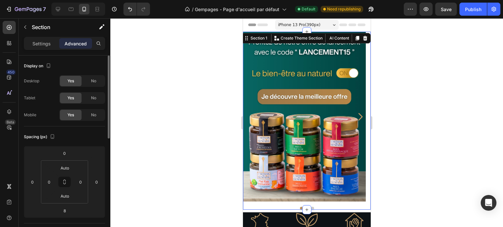
scroll to position [131, 0]
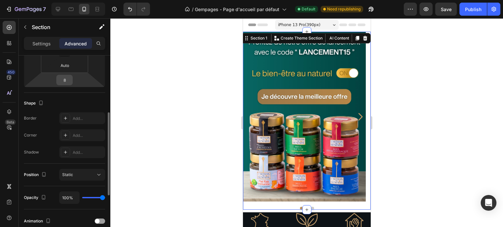
click at [65, 78] on input "8" at bounding box center [64, 80] width 13 height 10
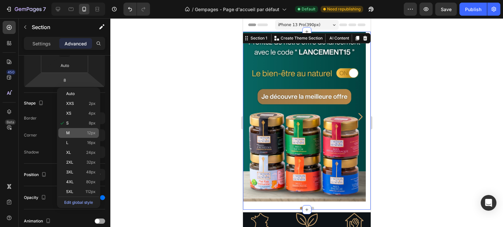
click at [91, 132] on span "12px" at bounding box center [91, 133] width 9 height 5
type input "12"
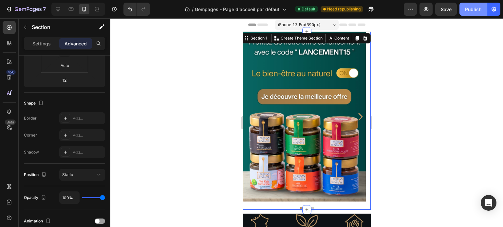
click at [481, 3] on button "Publish" at bounding box center [472, 9] width 27 height 13
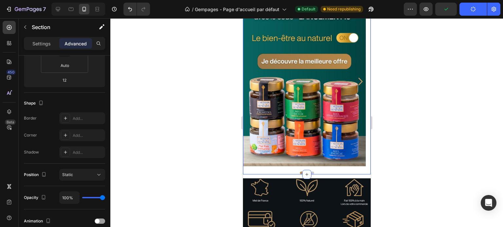
scroll to position [98, 0]
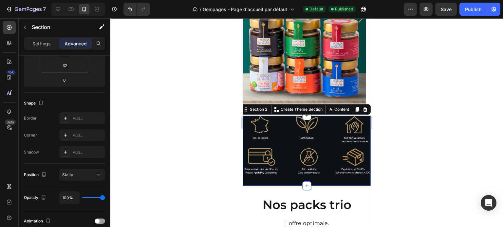
click at [281, 180] on div "Image Section 2 Create Theme Section AI Content Write with GemAI What would you…" at bounding box center [307, 151] width 128 height 70
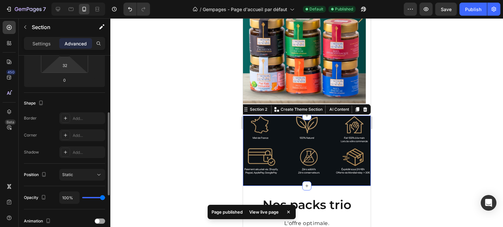
scroll to position [65, 0]
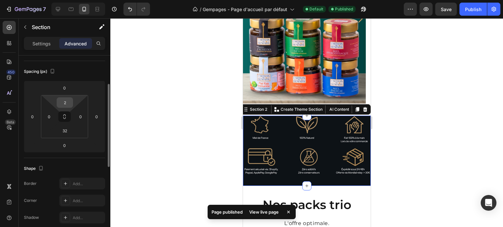
click at [64, 102] on input "2" at bounding box center [64, 103] width 13 height 10
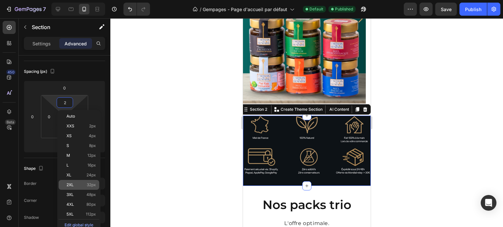
click at [76, 182] on div "2XL 32px" at bounding box center [79, 185] width 41 height 10
type input "32"
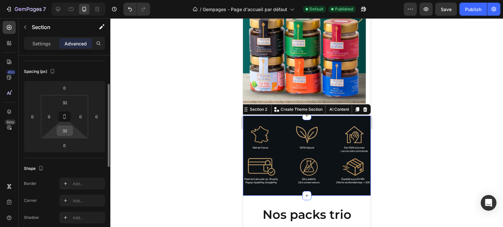
click at [67, 126] on input "32" at bounding box center [64, 131] width 13 height 10
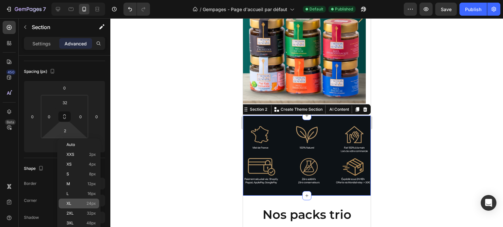
click at [78, 199] on div "XL 24px" at bounding box center [79, 204] width 41 height 10
type input "24"
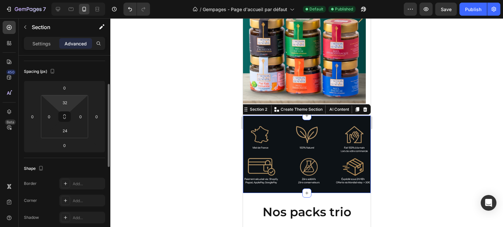
click at [66, 104] on input "32" at bounding box center [64, 103] width 13 height 10
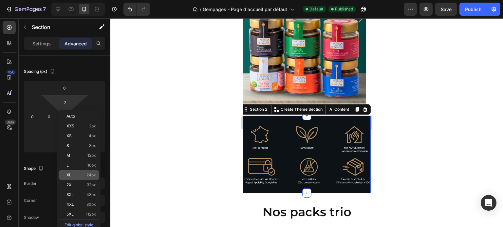
click at [70, 175] on span "XL" at bounding box center [68, 175] width 5 height 5
type input "24"
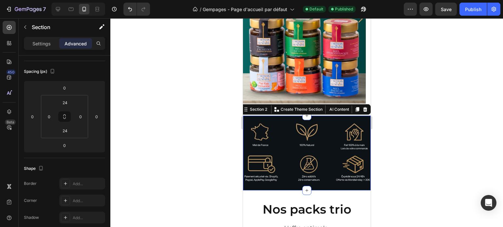
click at [184, 133] on div at bounding box center [306, 122] width 392 height 209
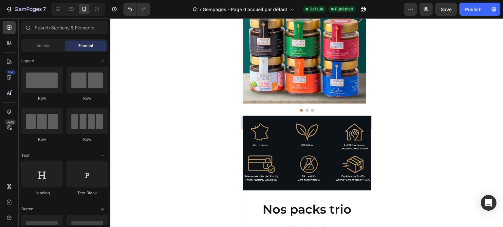
click at [184, 133] on div at bounding box center [306, 122] width 392 height 209
click at [473, 11] on div "Publish" at bounding box center [473, 9] width 16 height 7
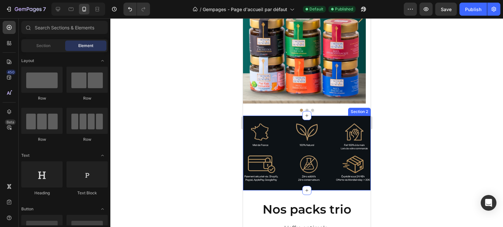
click at [291, 129] on img at bounding box center [307, 153] width 128 height 59
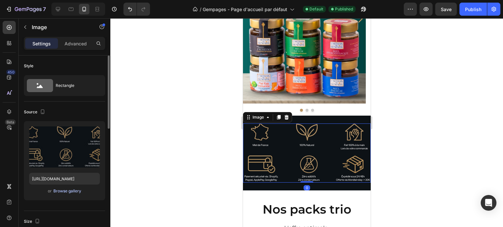
click at [74, 189] on div "Browse gallery" at bounding box center [67, 192] width 28 height 6
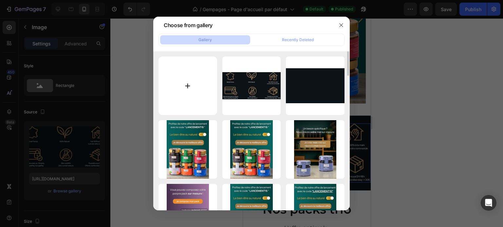
click at [173, 70] on input "file" at bounding box center [187, 86] width 59 height 59
type input "C:\fakepath\Miel de France (1).jpg"
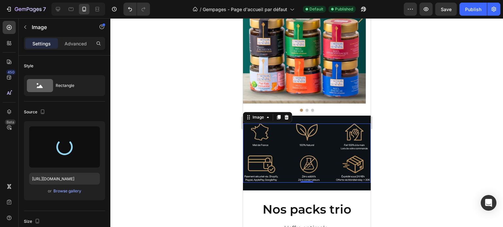
type input "https://cdn.shopify.com/s/files/1/0760/8048/0590/files/gempages_485130156231361…"
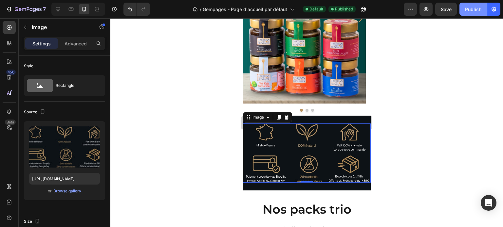
click at [484, 7] on button "Publish" at bounding box center [472, 9] width 27 height 13
click at [288, 160] on img at bounding box center [307, 153] width 128 height 59
click at [65, 191] on div "Browse gallery" at bounding box center [67, 192] width 28 height 6
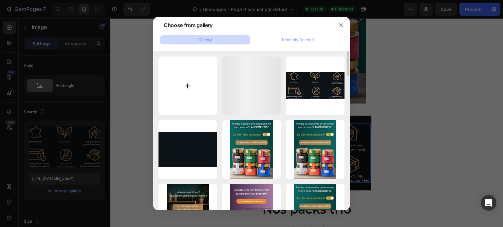
click at [166, 77] on input "file" at bounding box center [187, 86] width 59 height 59
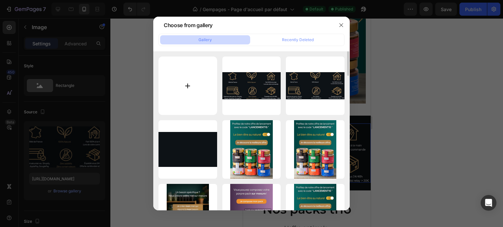
type input "C:\fakepath\Design sans titre (73).jpg"
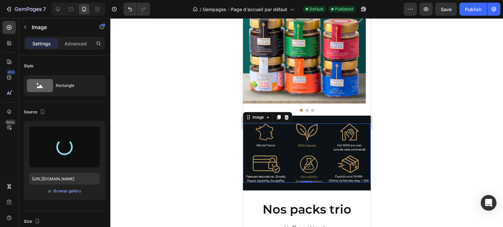
type input "https://cdn.shopify.com/s/files/1/0760/8048/0590/files/gempages_485130156231361…"
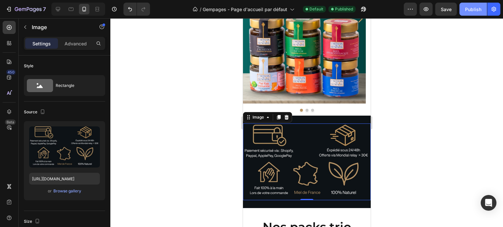
click at [477, 10] on div "Publish" at bounding box center [473, 9] width 16 height 7
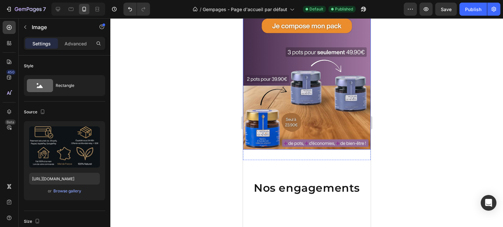
scroll to position [916, 0]
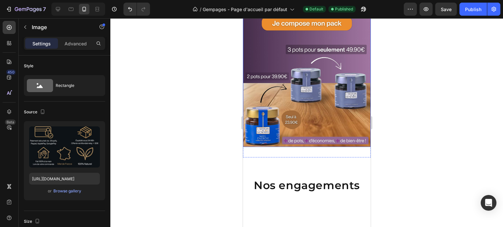
click at [275, 104] on img at bounding box center [307, 58] width 128 height 177
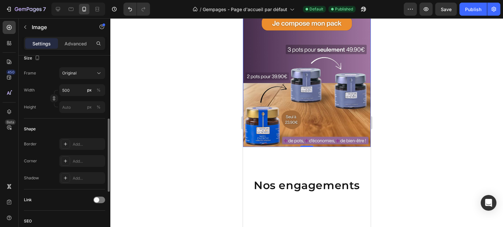
scroll to position [295, 0]
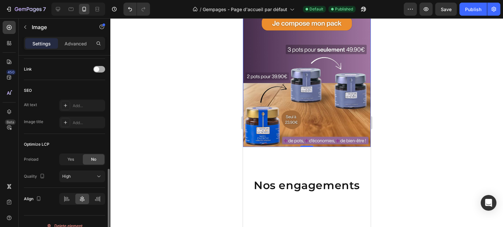
click at [103, 70] on div at bounding box center [99, 69] width 12 height 7
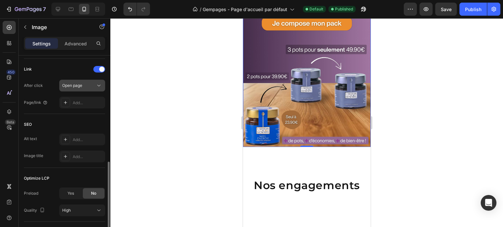
click at [85, 90] on button "Open page" at bounding box center [82, 86] width 46 height 12
click at [72, 72] on div "Link" at bounding box center [64, 69] width 81 height 10
click at [85, 102] on div "Add..." at bounding box center [88, 103] width 31 height 6
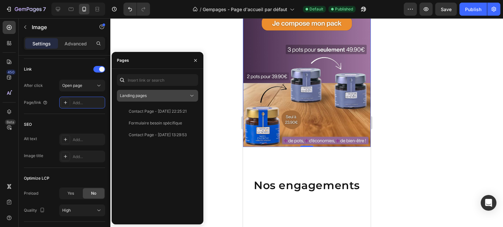
click at [145, 95] on span "Landing pages" at bounding box center [133, 95] width 27 height 5
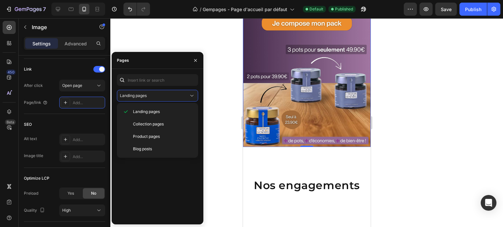
click at [146, 103] on div "Landing pages Collection pages Product pages Blog posts" at bounding box center [157, 130] width 81 height 55
click at [148, 100] on button "Landing pages" at bounding box center [157, 96] width 81 height 12
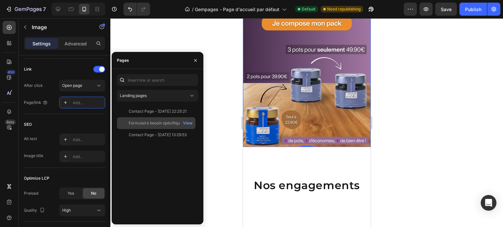
click at [151, 124] on div "Formulaire besoin spécifique" at bounding box center [155, 123] width 53 height 6
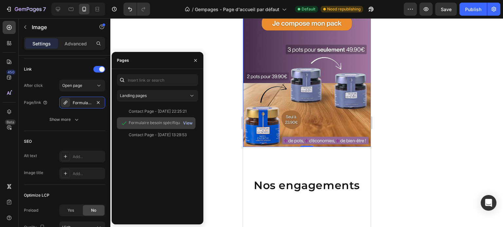
click at [185, 124] on div "View" at bounding box center [187, 123] width 9 height 6
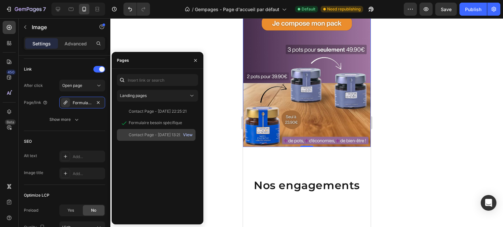
click at [190, 136] on div "View" at bounding box center [187, 135] width 9 height 6
click at [197, 60] on icon "button" at bounding box center [195, 60] width 5 height 5
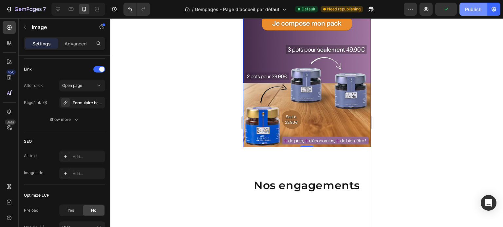
click at [473, 13] on button "Publish" at bounding box center [472, 9] width 27 height 13
